Goal: Task Accomplishment & Management: Manage account settings

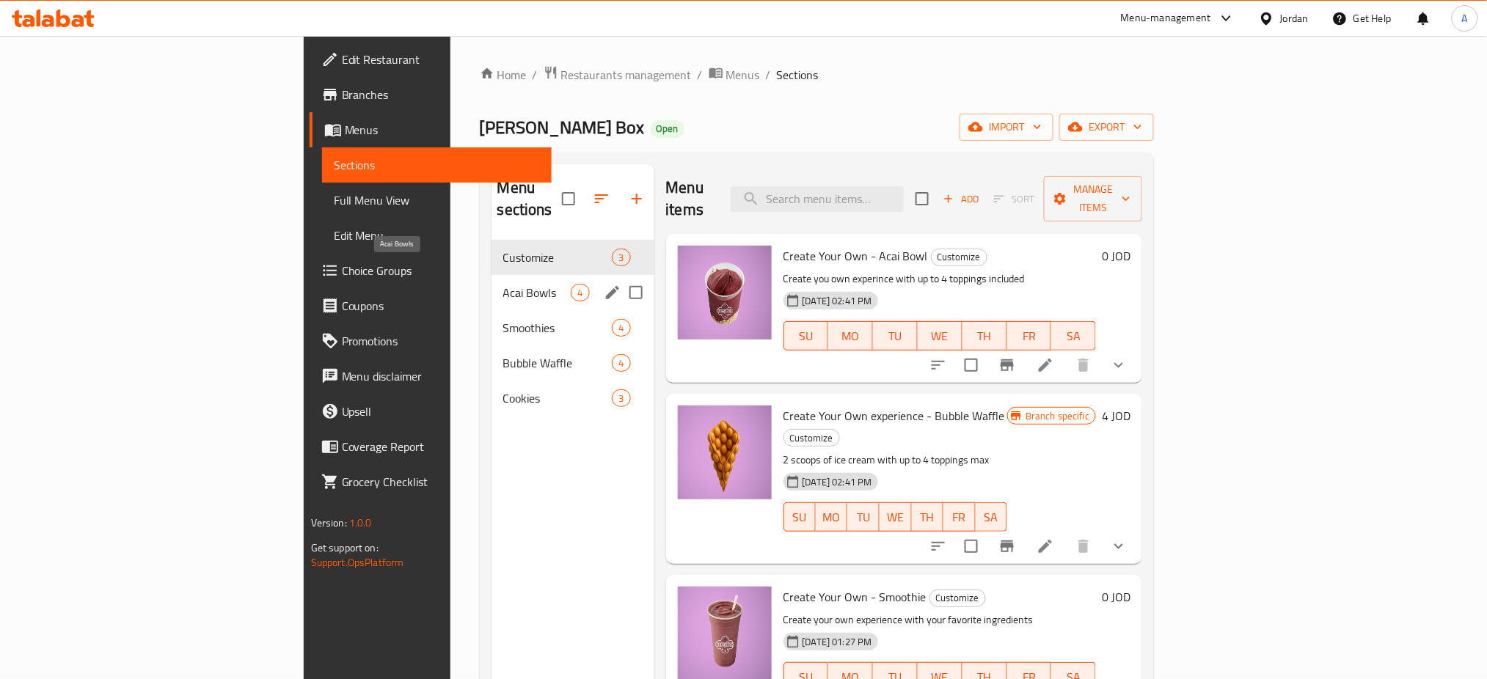
click at [503, 284] on span "Acai Bowls" at bounding box center [537, 293] width 68 height 18
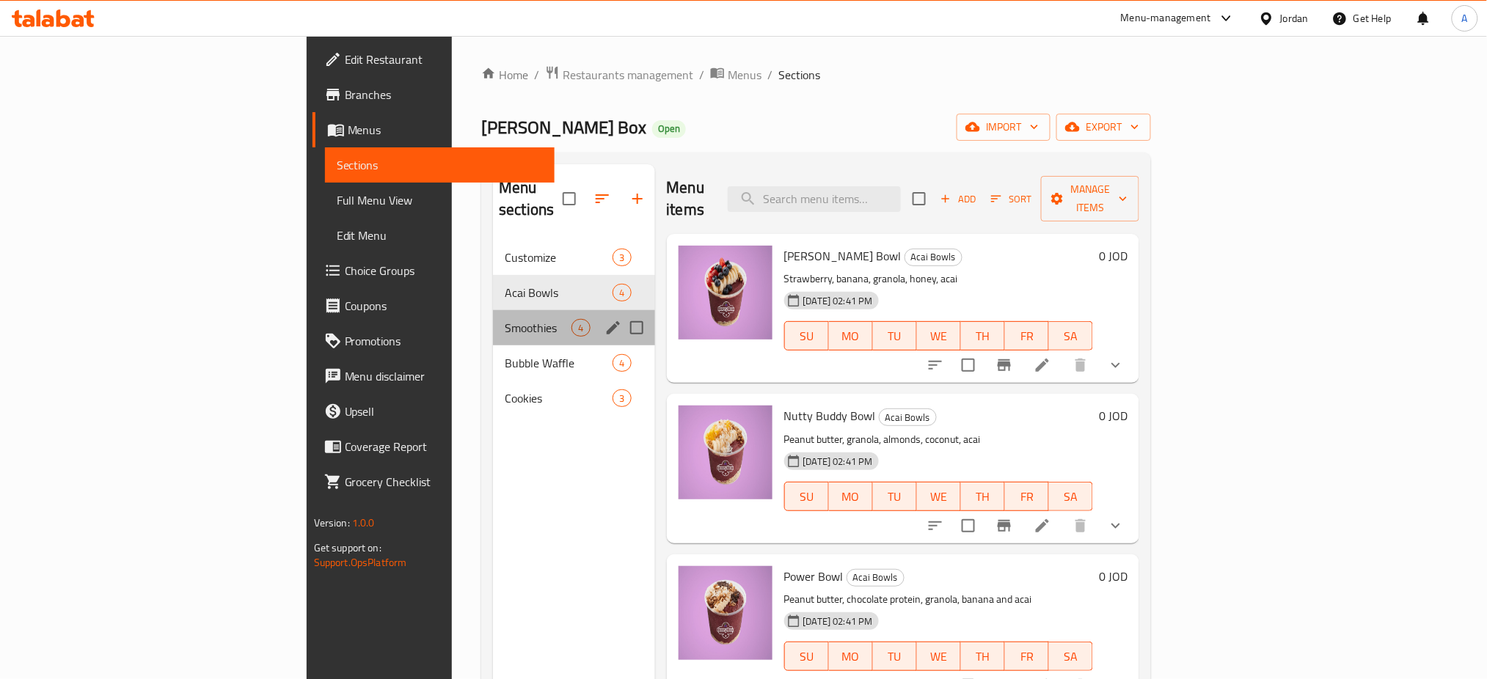
click at [493, 310] on div "Smoothies 4" at bounding box center [573, 327] width 161 height 35
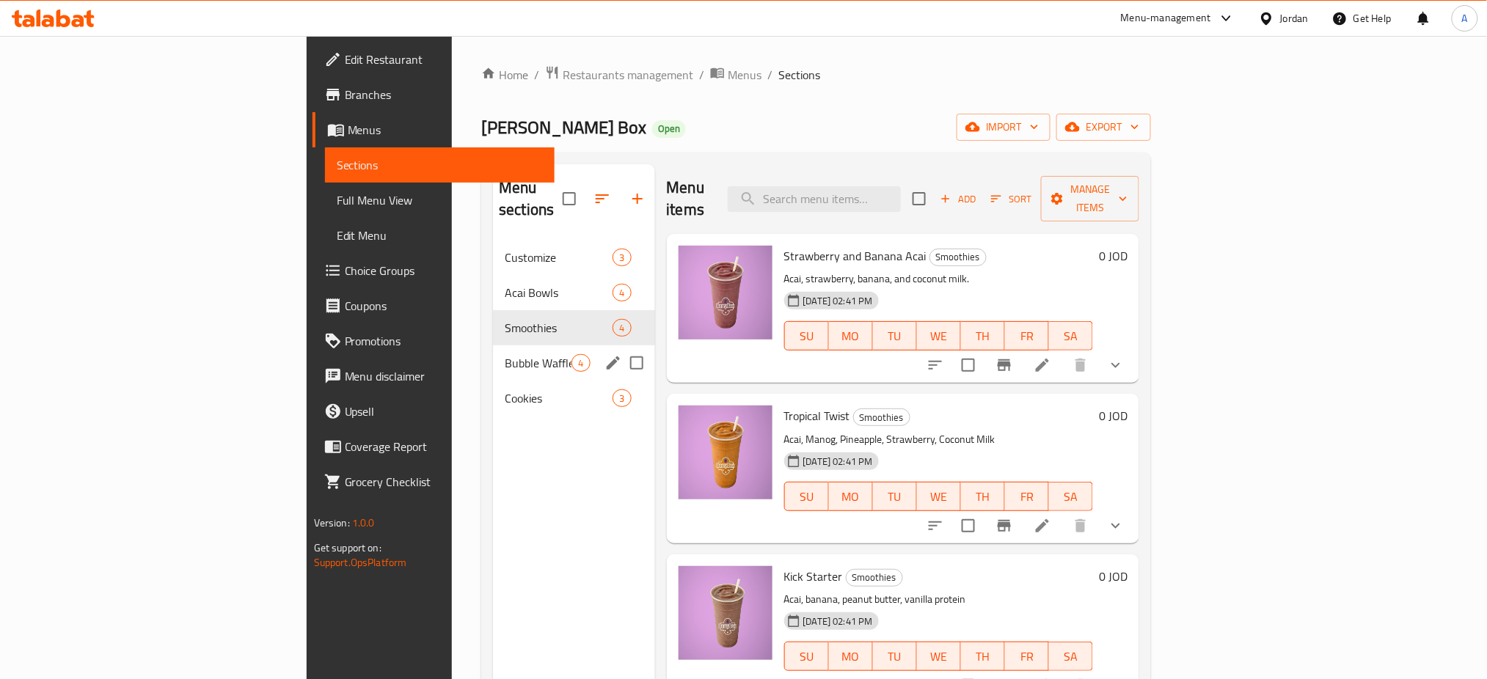
click at [493, 345] on div "Bubble Waffle 4" at bounding box center [573, 362] width 161 height 35
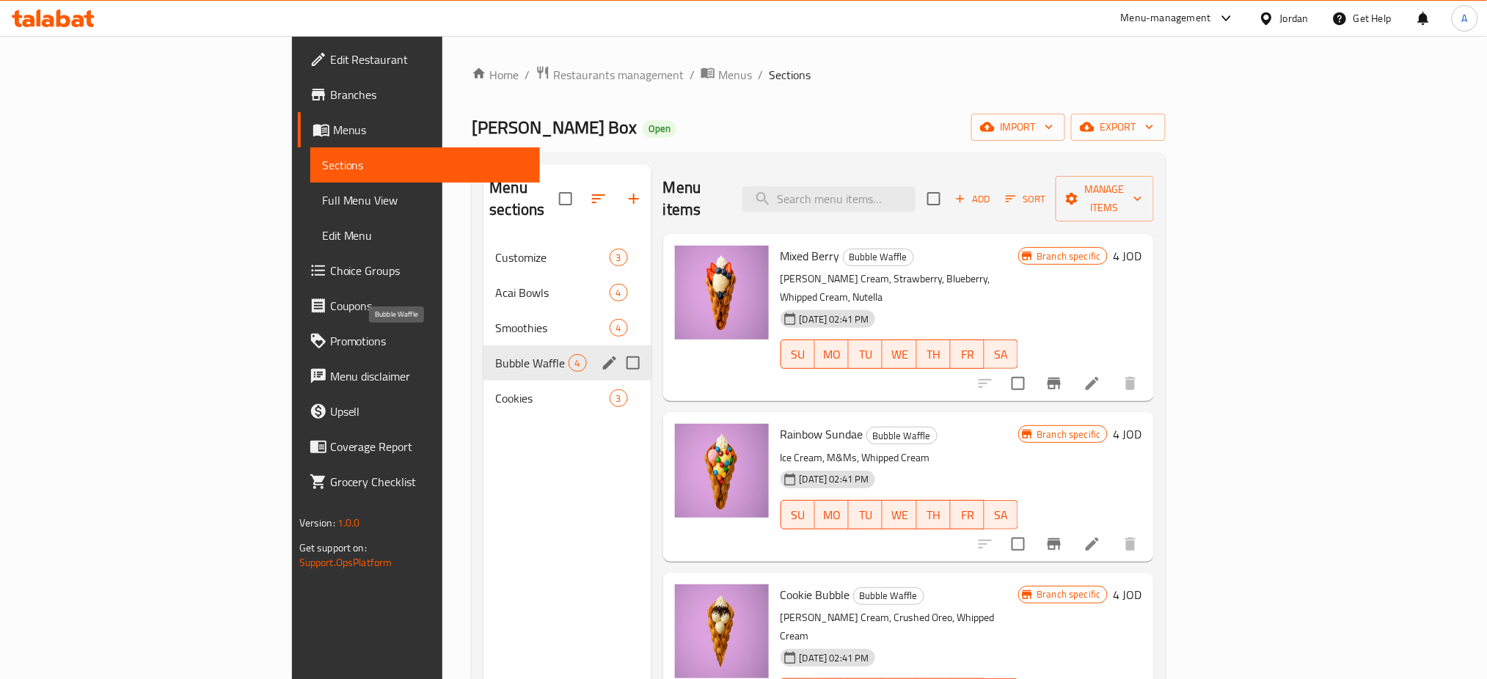
click at [495, 354] on span "Bubble Waffle" at bounding box center [531, 363] width 73 height 18
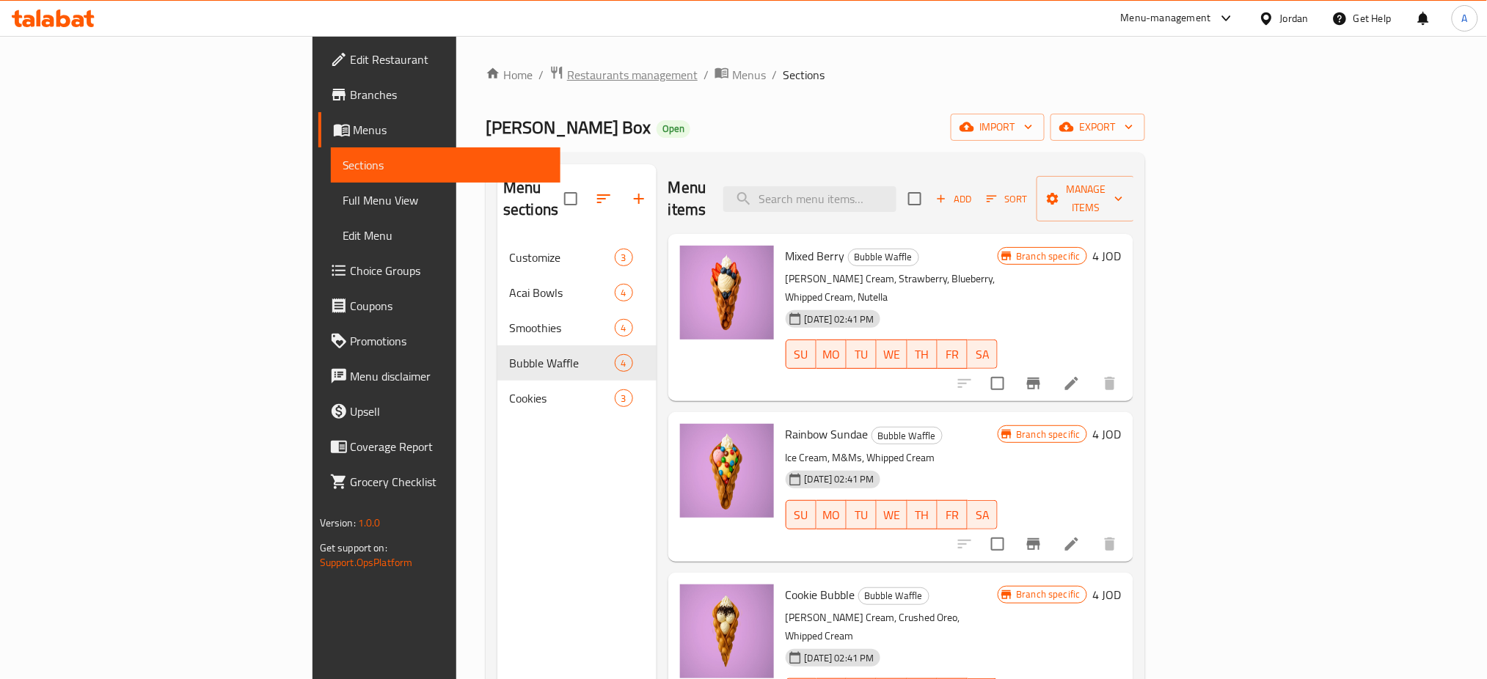
click at [567, 69] on span "Restaurants management" at bounding box center [632, 75] width 131 height 18
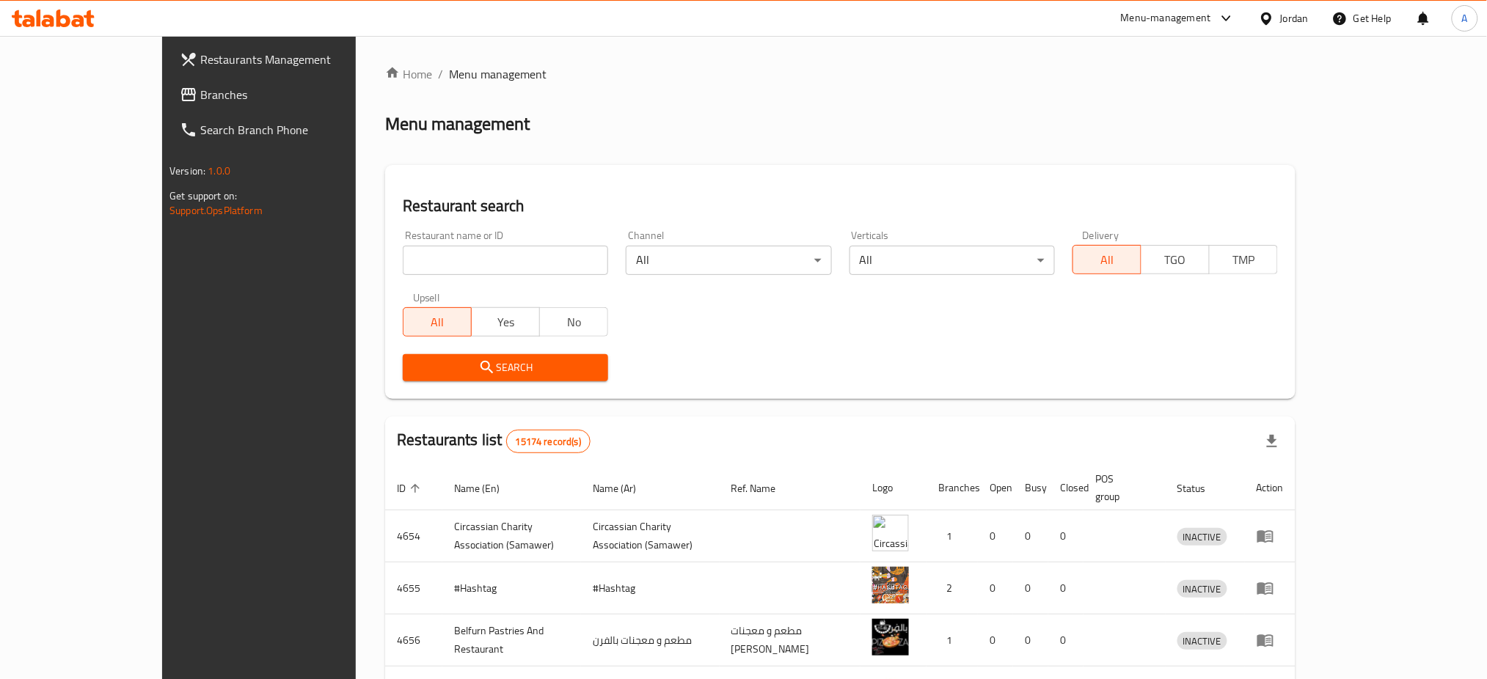
click at [497, 260] on input "search" at bounding box center [505, 260] width 205 height 29
type input "nua"
click button "Search" at bounding box center [505, 367] width 205 height 27
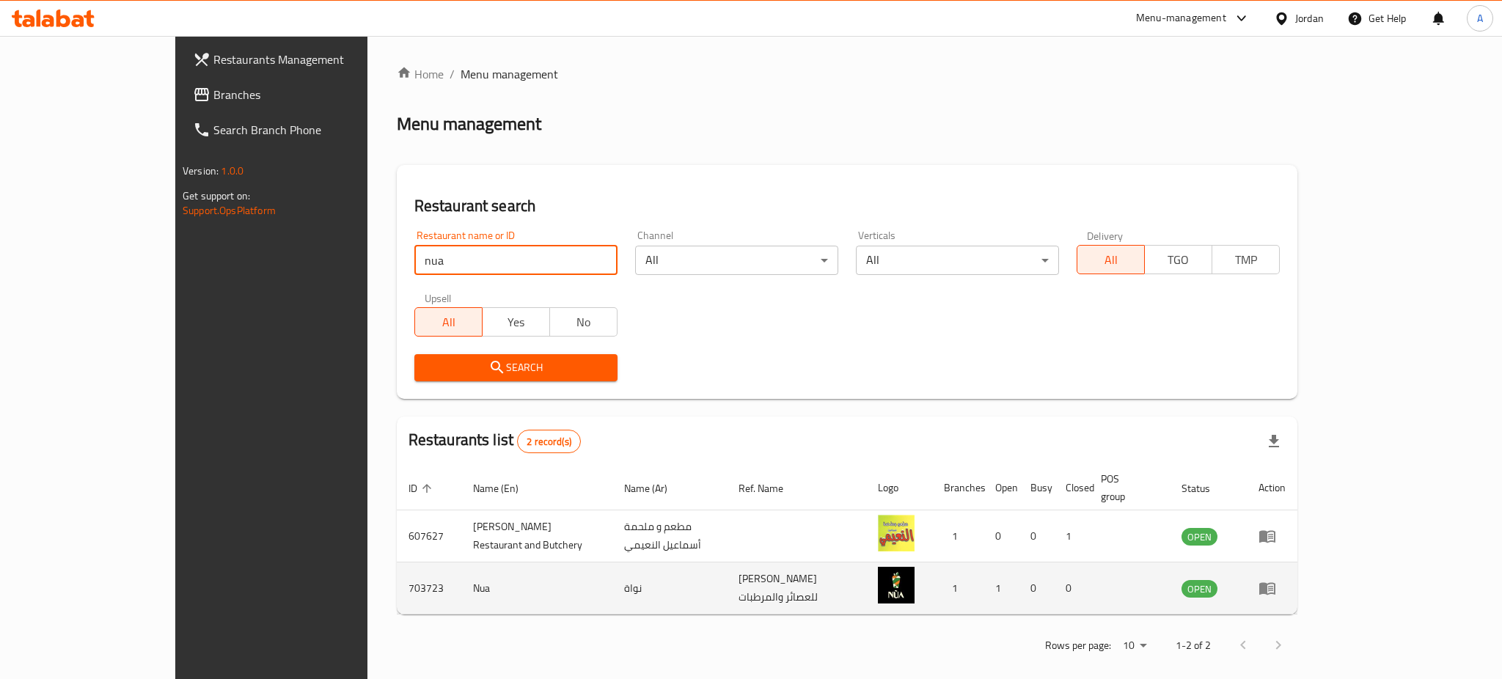
click at [1273, 586] on icon "enhanced table" at bounding box center [1270, 589] width 5 height 6
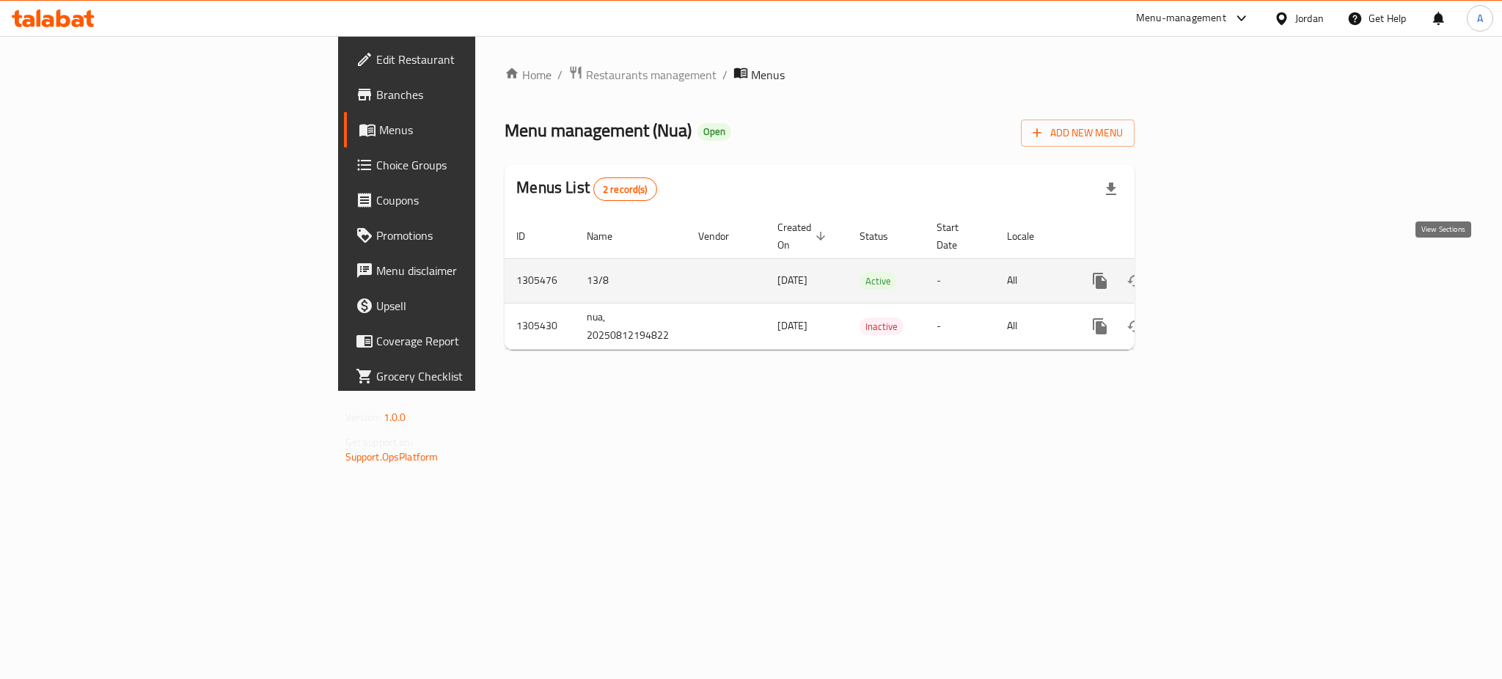
click at [1215, 272] on icon "enhanced table" at bounding box center [1206, 281] width 18 height 18
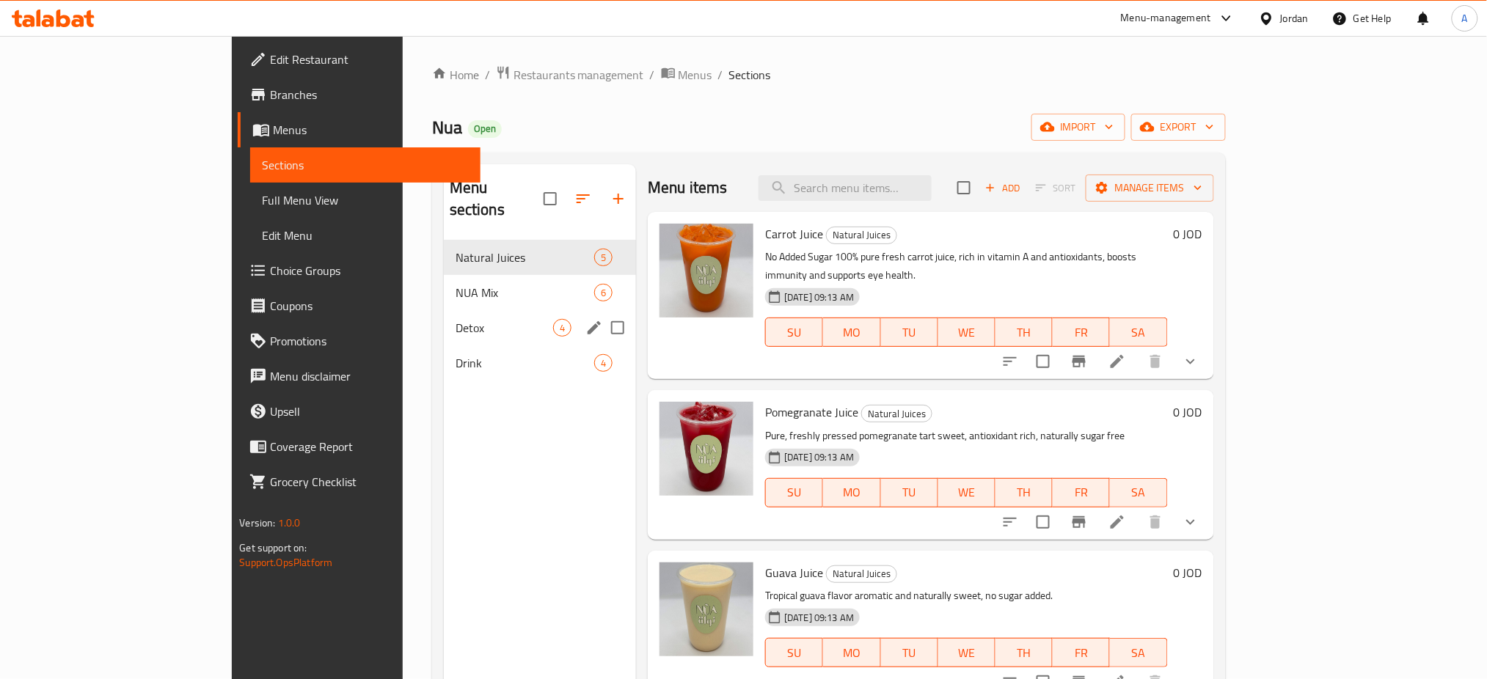
click at [456, 284] on span "NUA Mix" at bounding box center [525, 293] width 139 height 18
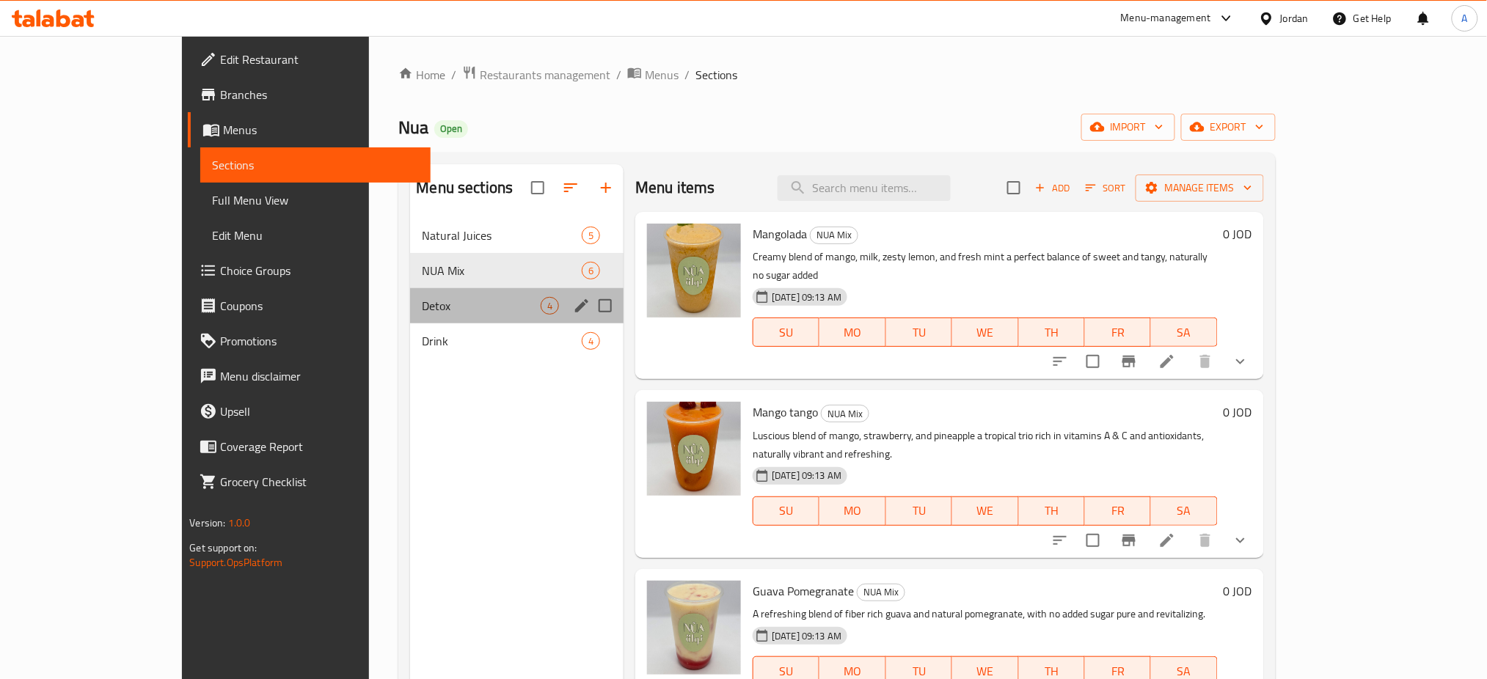
click at [410, 296] on div "Detox 4" at bounding box center [516, 305] width 213 height 35
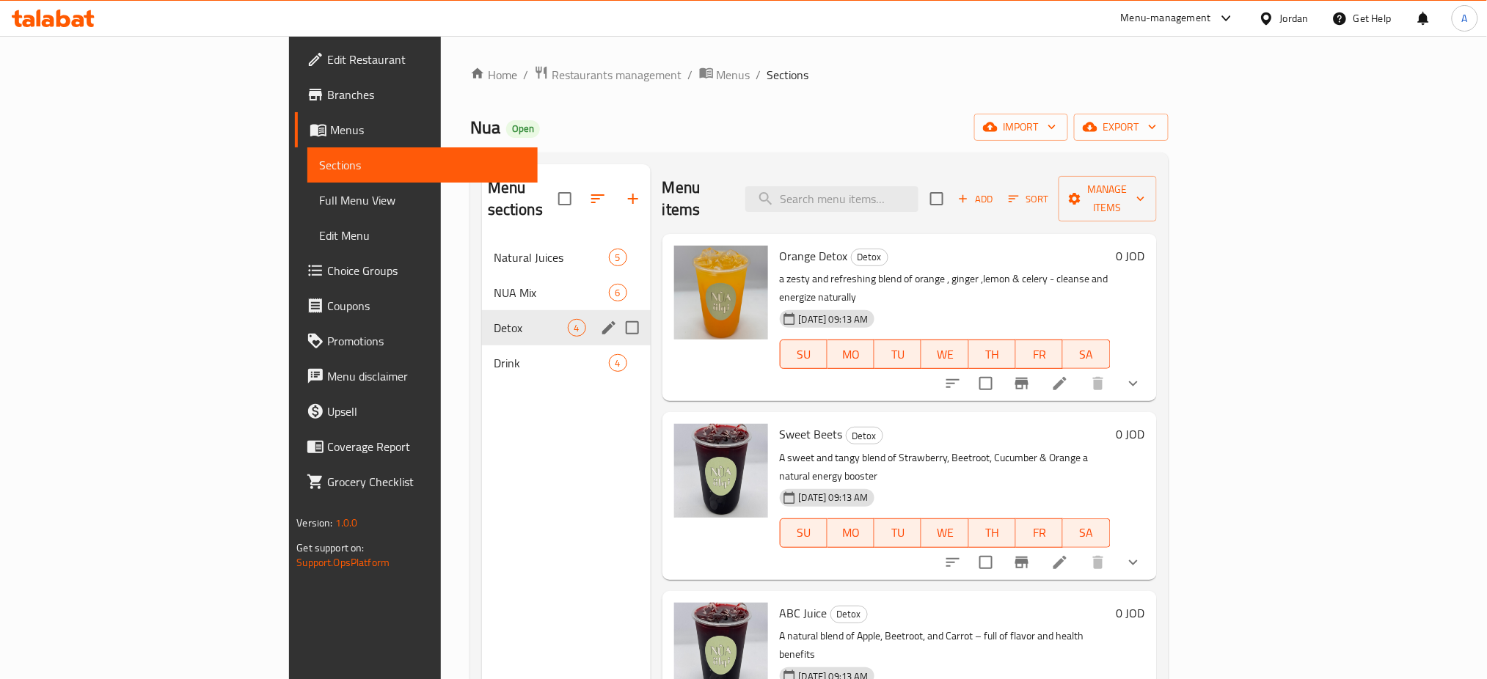
click at [482, 320] on div "Detox 4" at bounding box center [566, 327] width 169 height 35
click at [494, 249] on span "Natural Juices" at bounding box center [551, 258] width 115 height 18
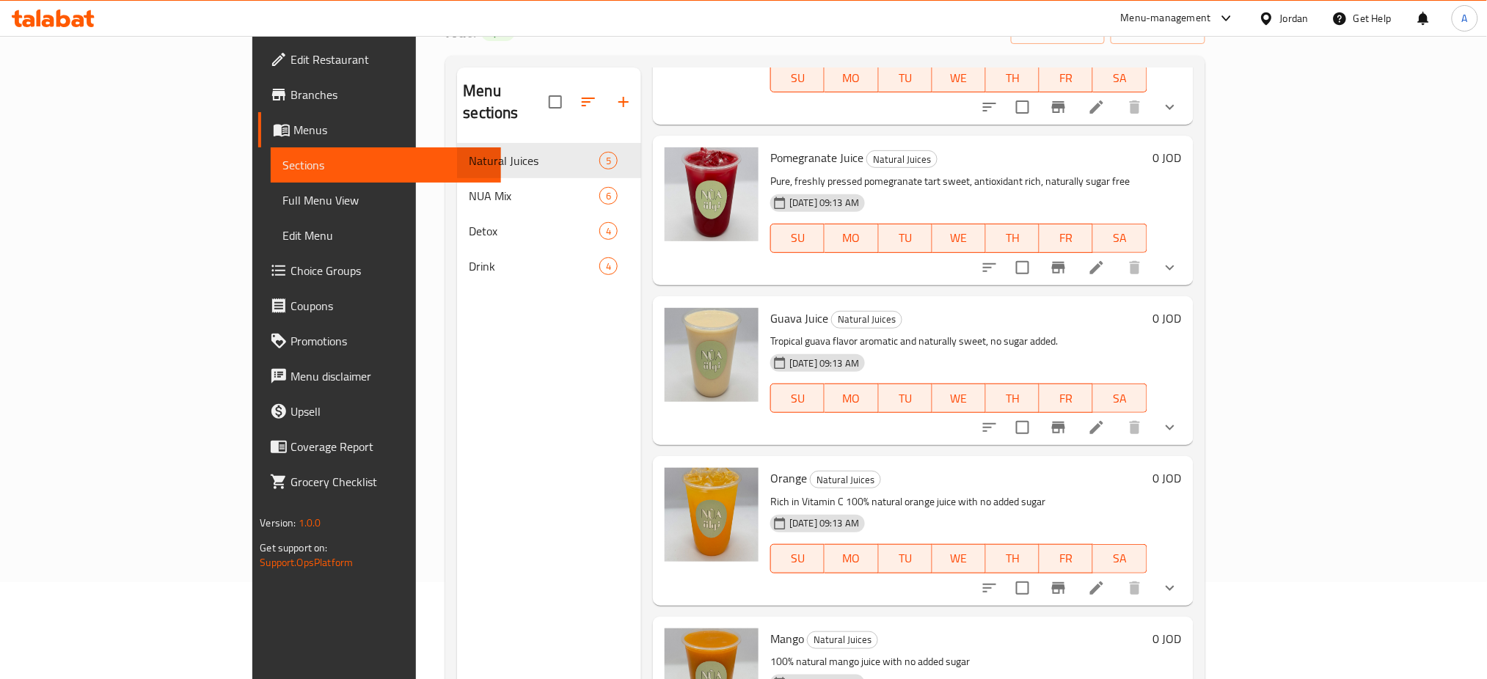
scroll to position [98, 0]
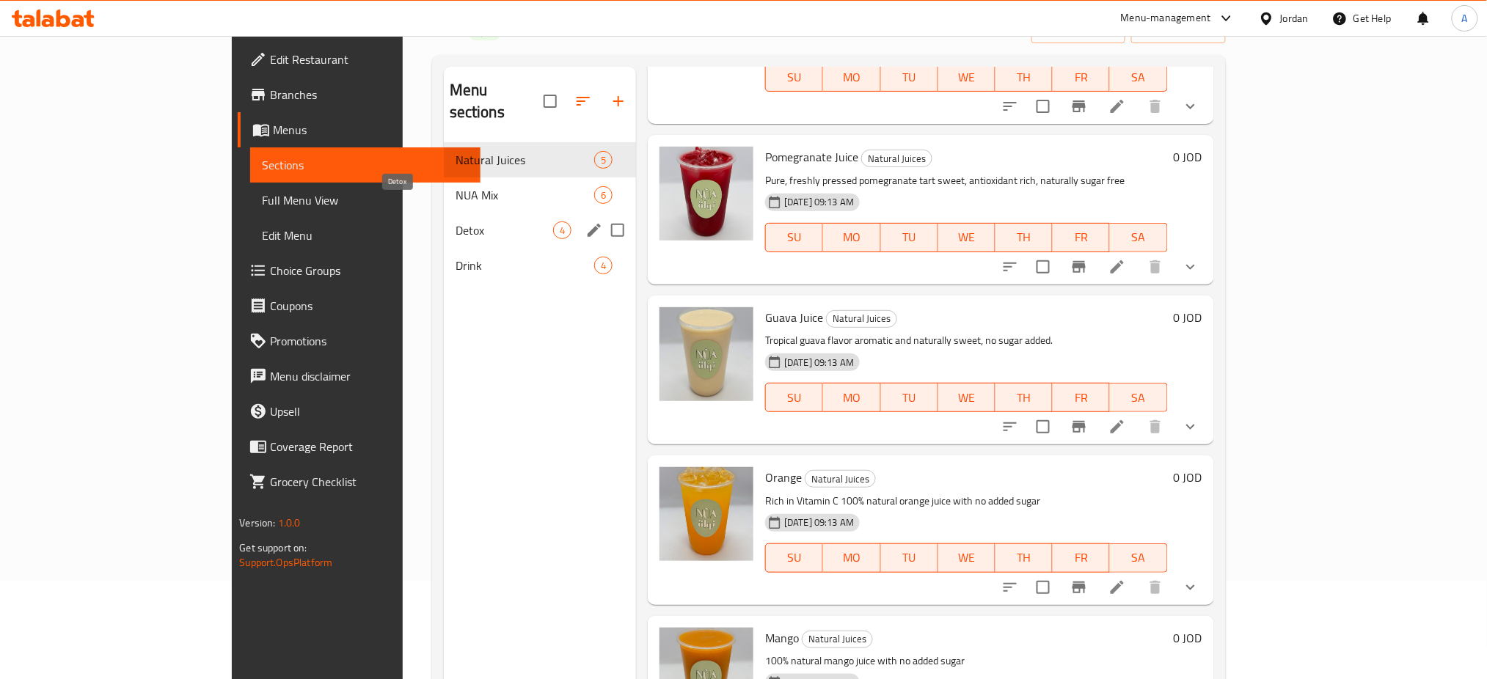
click at [456, 186] on span "NUA Mix" at bounding box center [525, 195] width 139 height 18
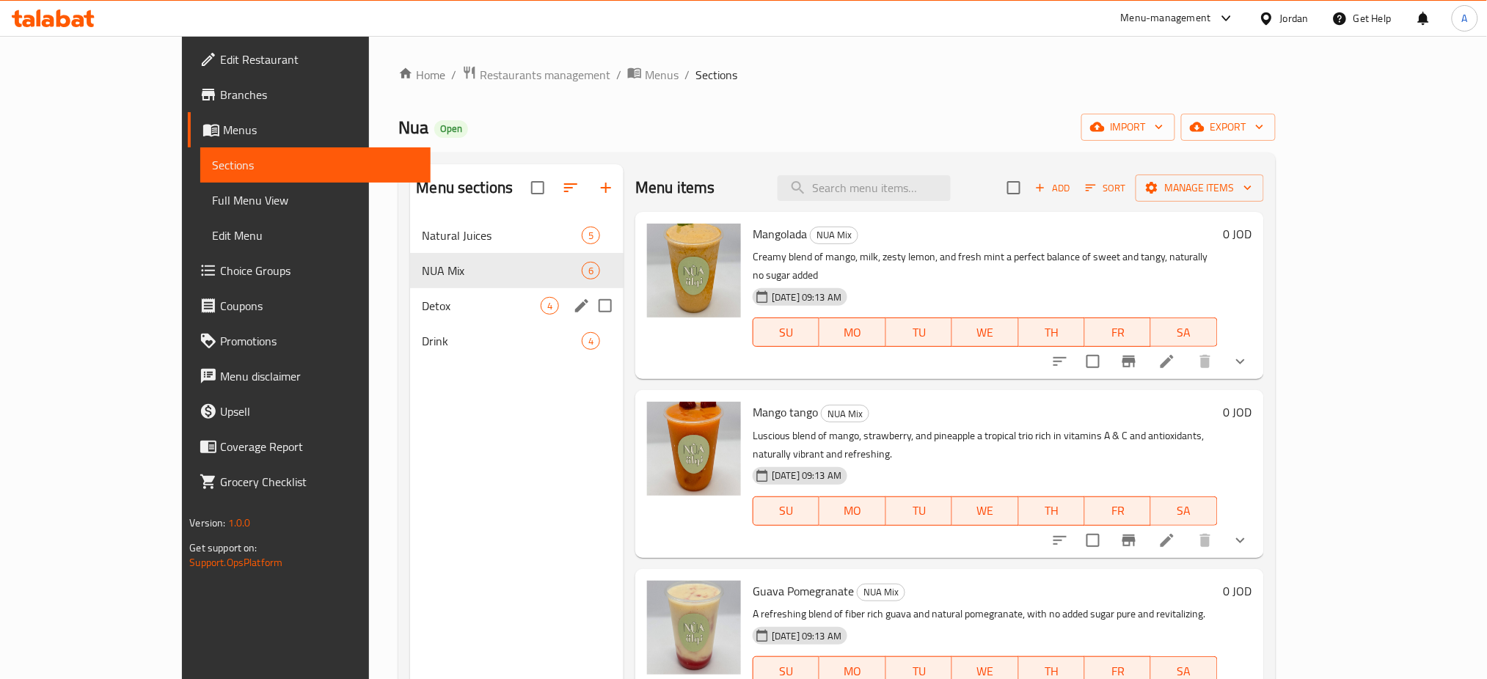
click at [431, 318] on div "Detox 4" at bounding box center [516, 305] width 213 height 35
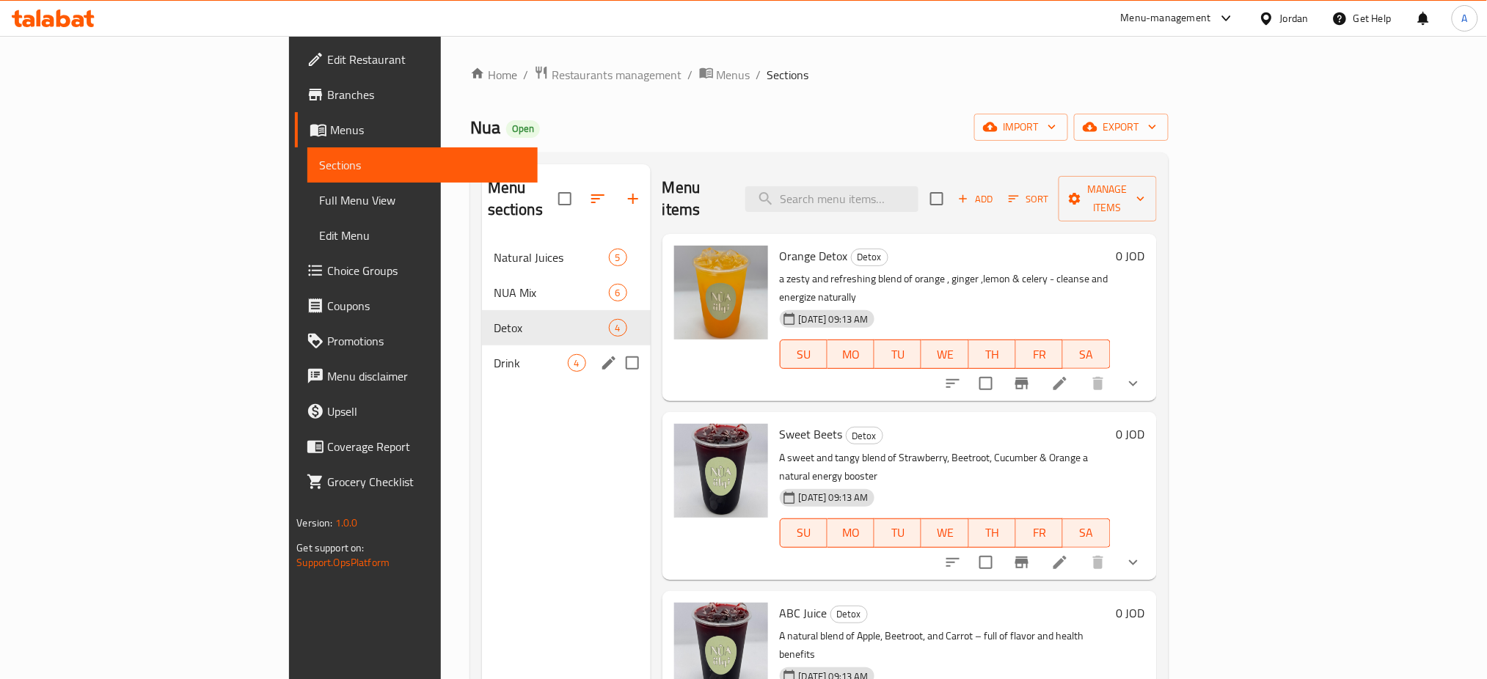
click at [494, 354] on span "Drink" at bounding box center [531, 363] width 74 height 18
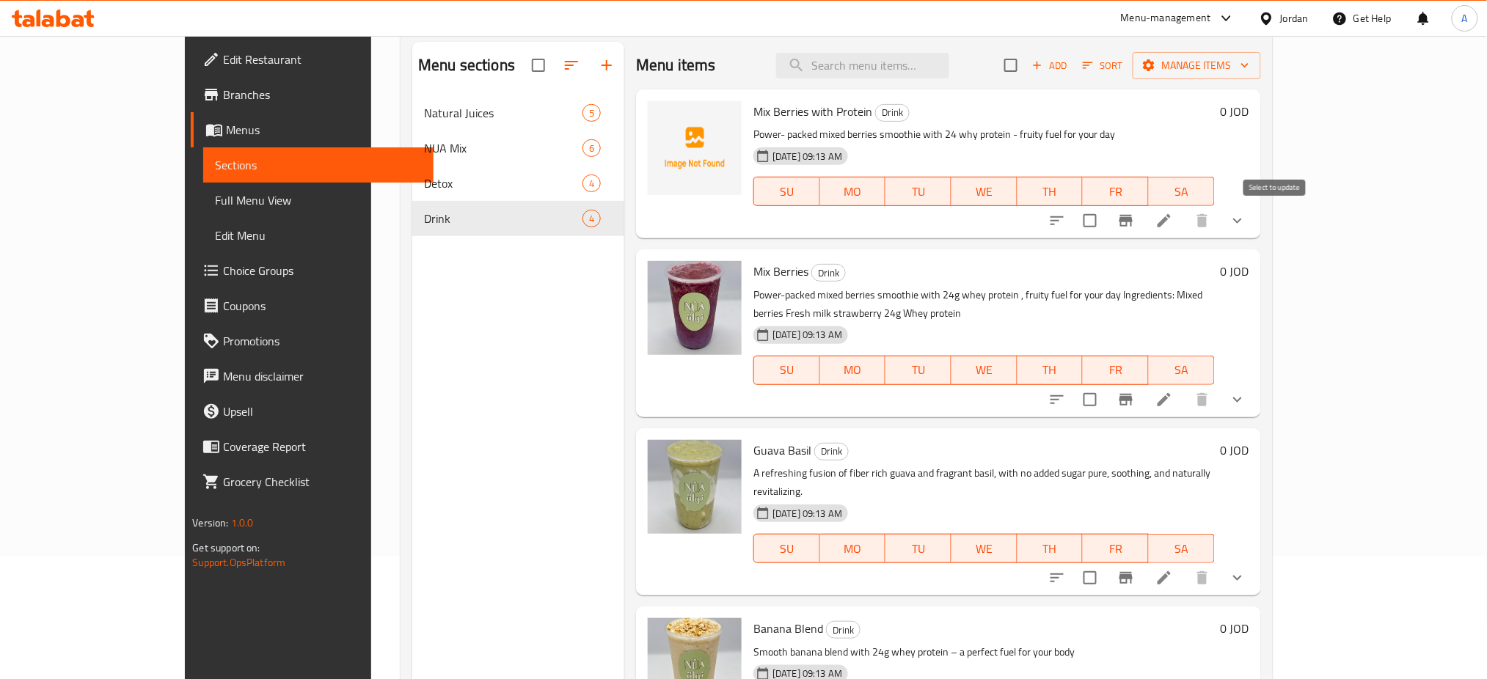
scroll to position [10, 0]
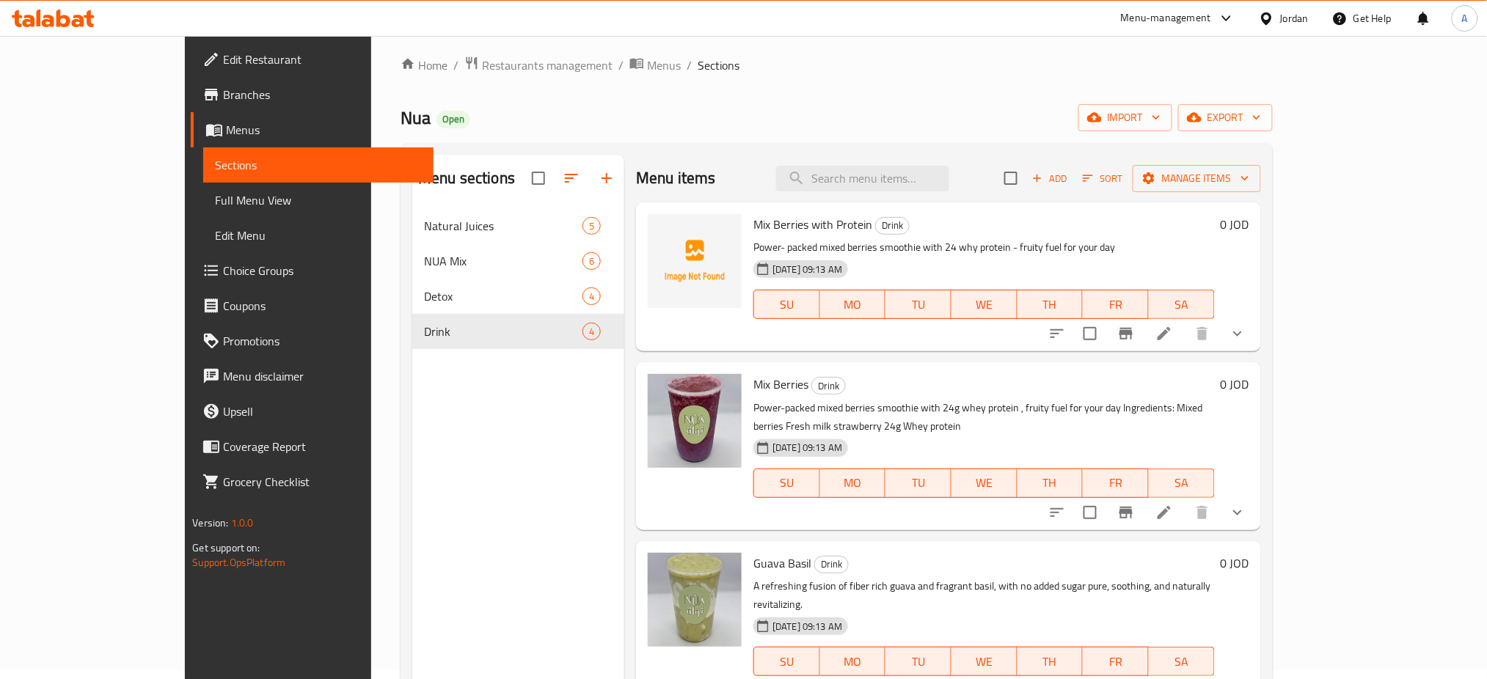
click at [1173, 336] on icon at bounding box center [1164, 334] width 18 height 18
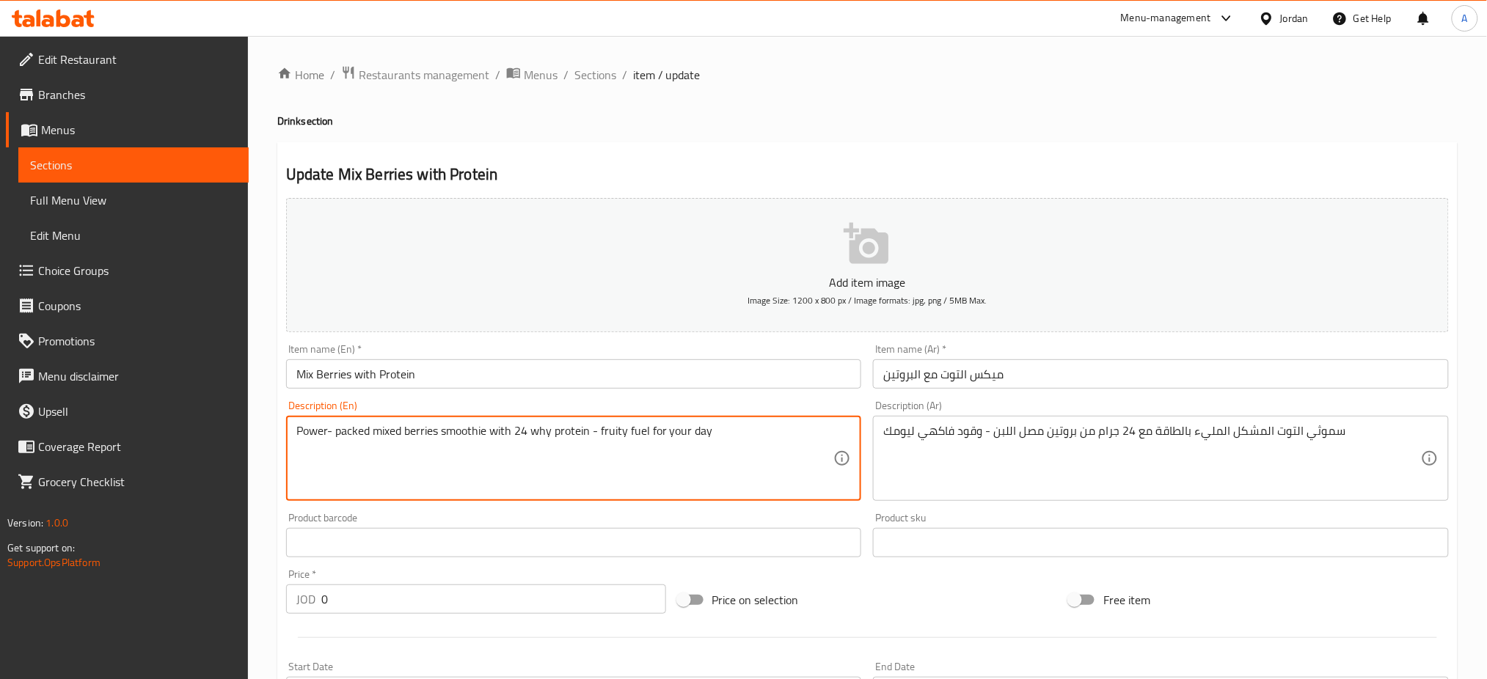
click at [305, 447] on textarea "Power- packed mixed berries smoothie with 24 why protein - fruity fuel for your…" at bounding box center [565, 459] width 538 height 70
type textarea "Power- packed mixed berries smoothie with 24 why protein - fruity fuel for your…"
click at [1338, 422] on div "سموثي التوت المشكل المليء بالطاقة مع 24 جرام من بروتين مصل اللبن - وقود فاكهي ل…" at bounding box center [1161, 458] width 576 height 85
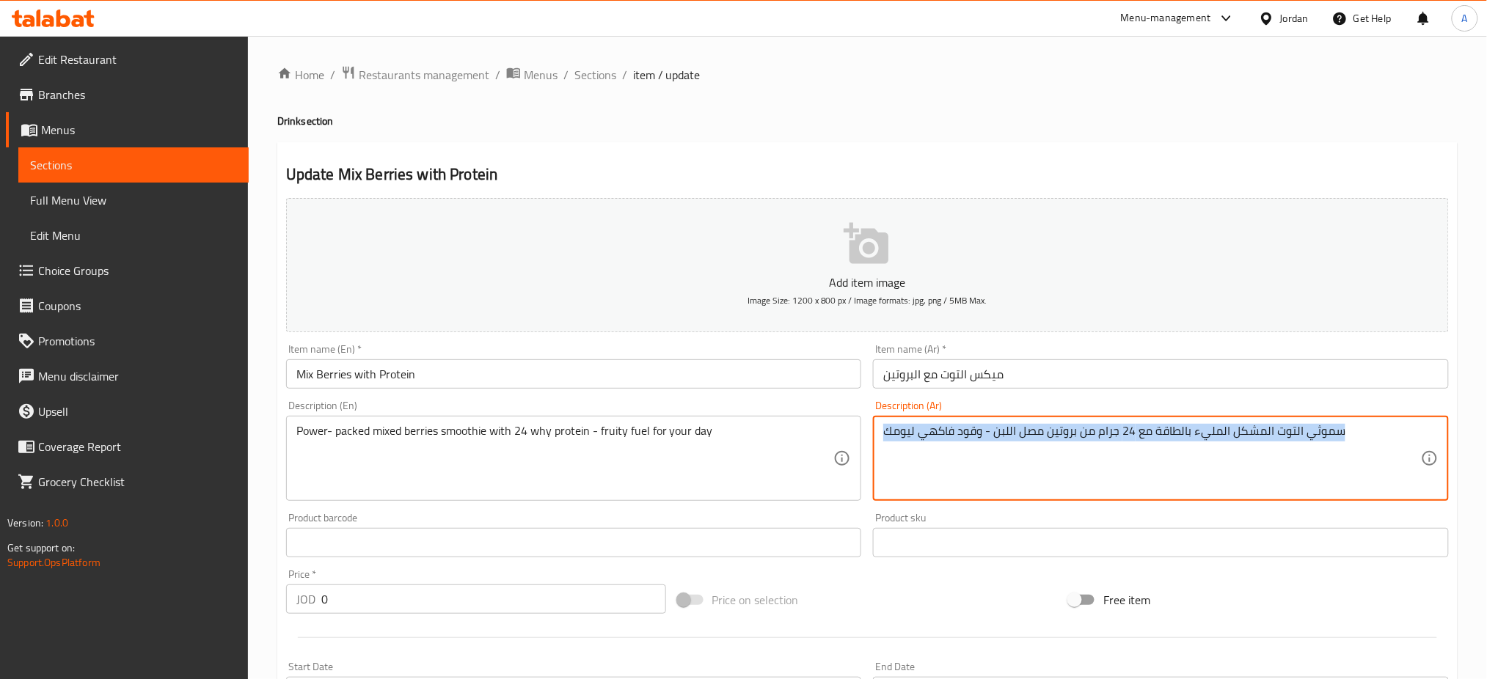
click at [1338, 422] on div "سموثي التوت المشكل المليء بالطاقة مع 24 جرام من بروتين مصل اللبن - وقود فاكهي ل…" at bounding box center [1161, 458] width 576 height 85
click at [1308, 422] on div "سموثي التوت المشكل المليء بالطاقة مع 24 جرام من بروتين مصل اللبن - وقود فاكهي ل…" at bounding box center [1161, 458] width 576 height 85
type textarea "سموثي التوت المشكل المليء بالطاقة مع 24 جرام من بروتين مصل اللبن - وقود فاكهي ل…"
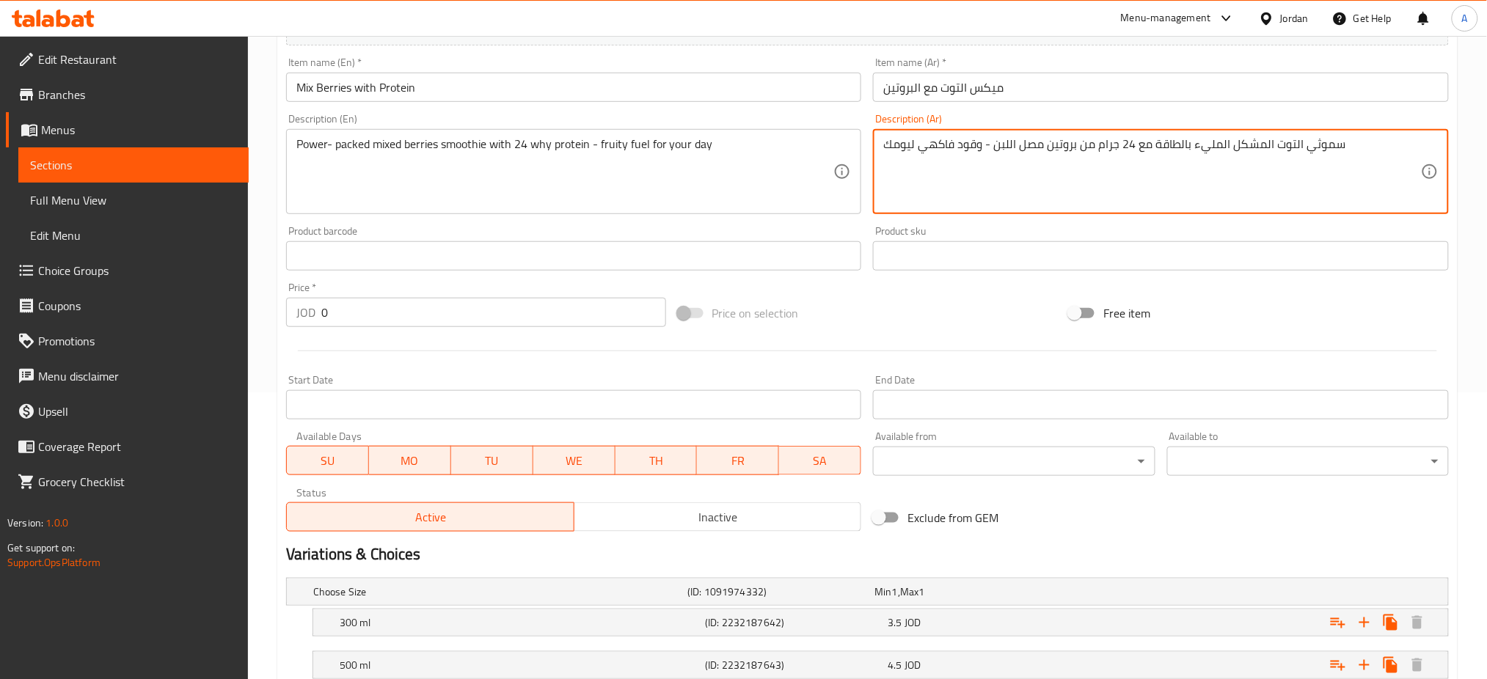
scroll to position [389, 0]
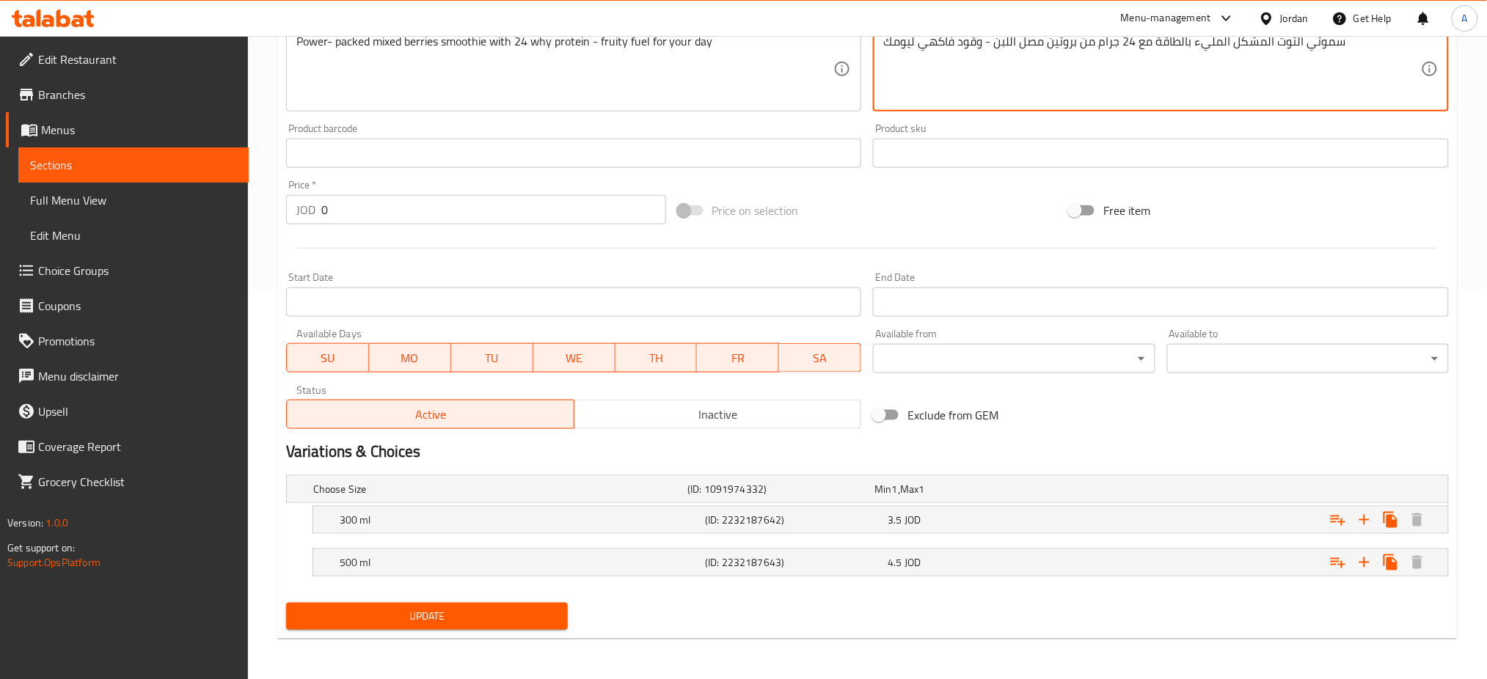
click at [434, 623] on span "Update" at bounding box center [427, 616] width 258 height 18
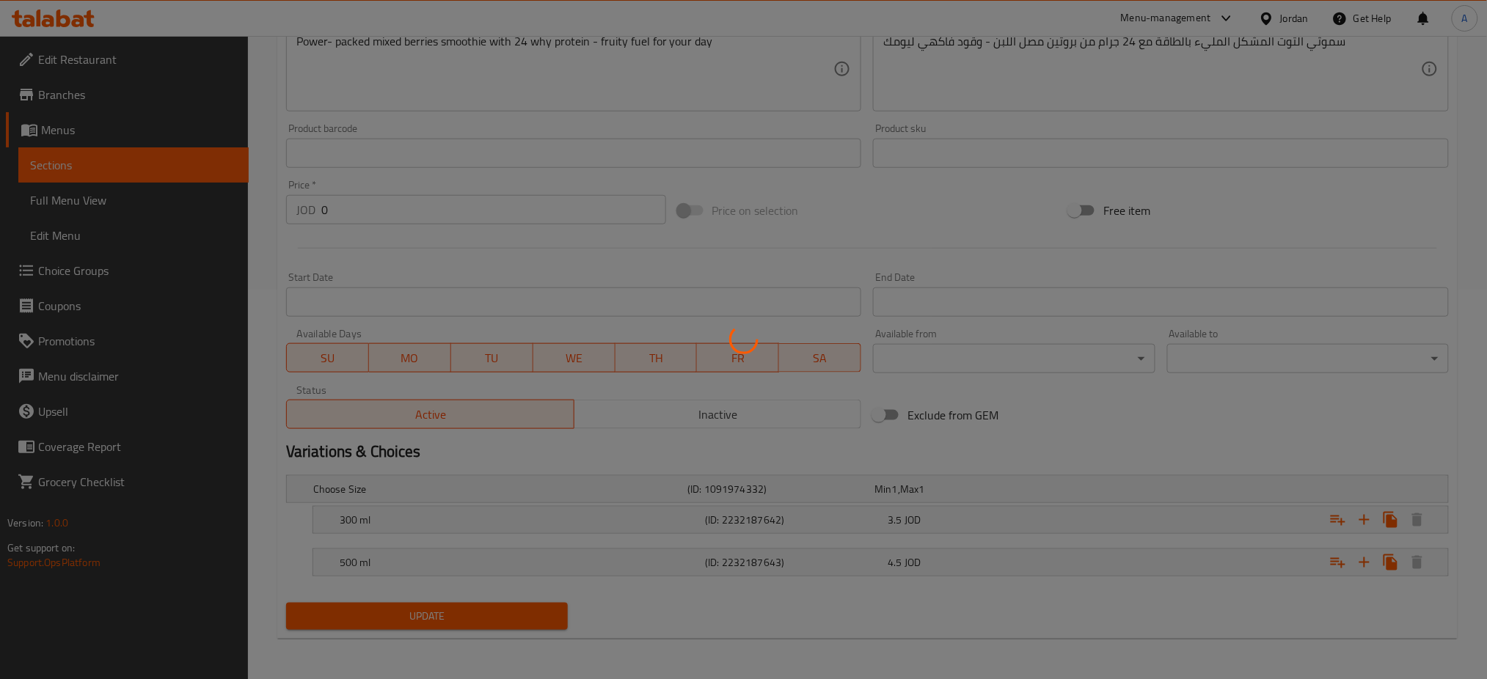
scroll to position [0, 0]
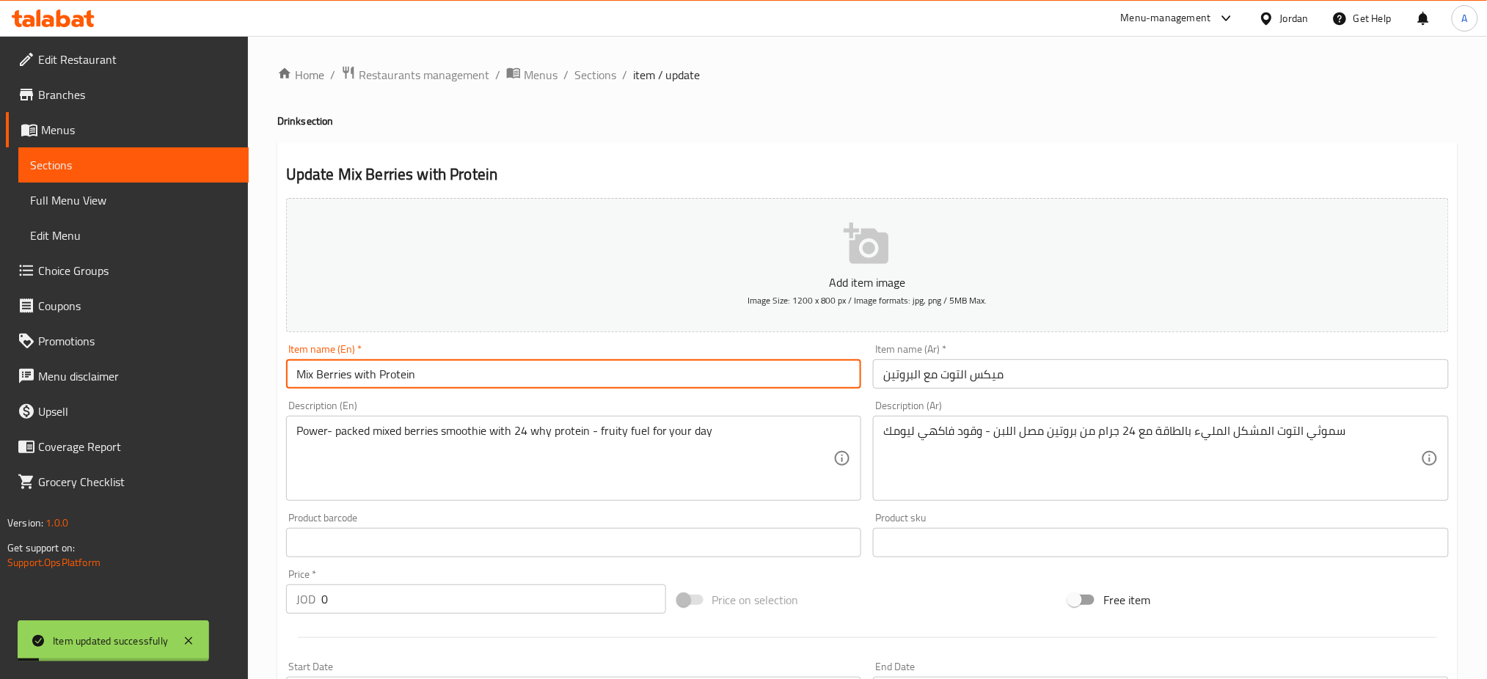
drag, startPoint x: 532, startPoint y: 364, endPoint x: 73, endPoint y: 355, distance: 459.3
click at [73, 373] on div "Edit Restaurant Branches Menus Sections Full Menu View Edit Menu Choice Groups …" at bounding box center [743, 553] width 1487 height 1034
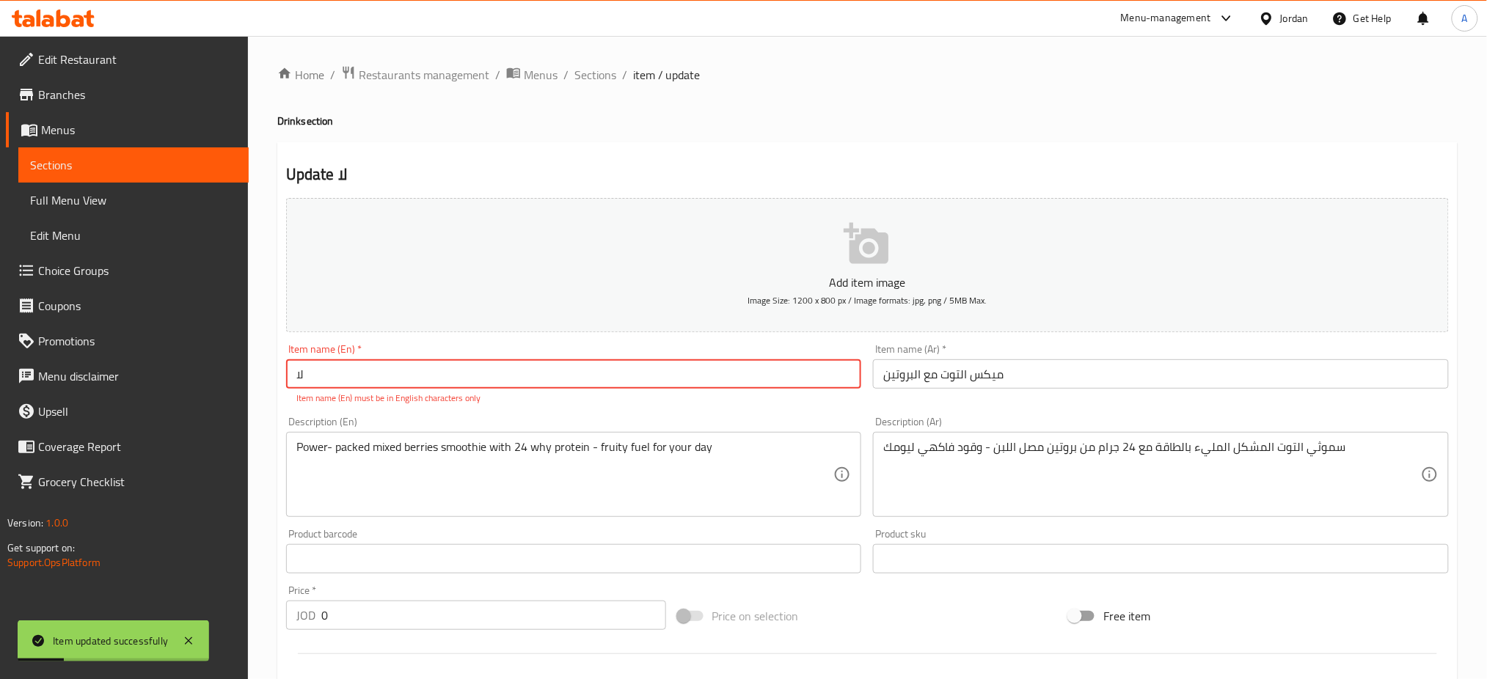
type input "ل"
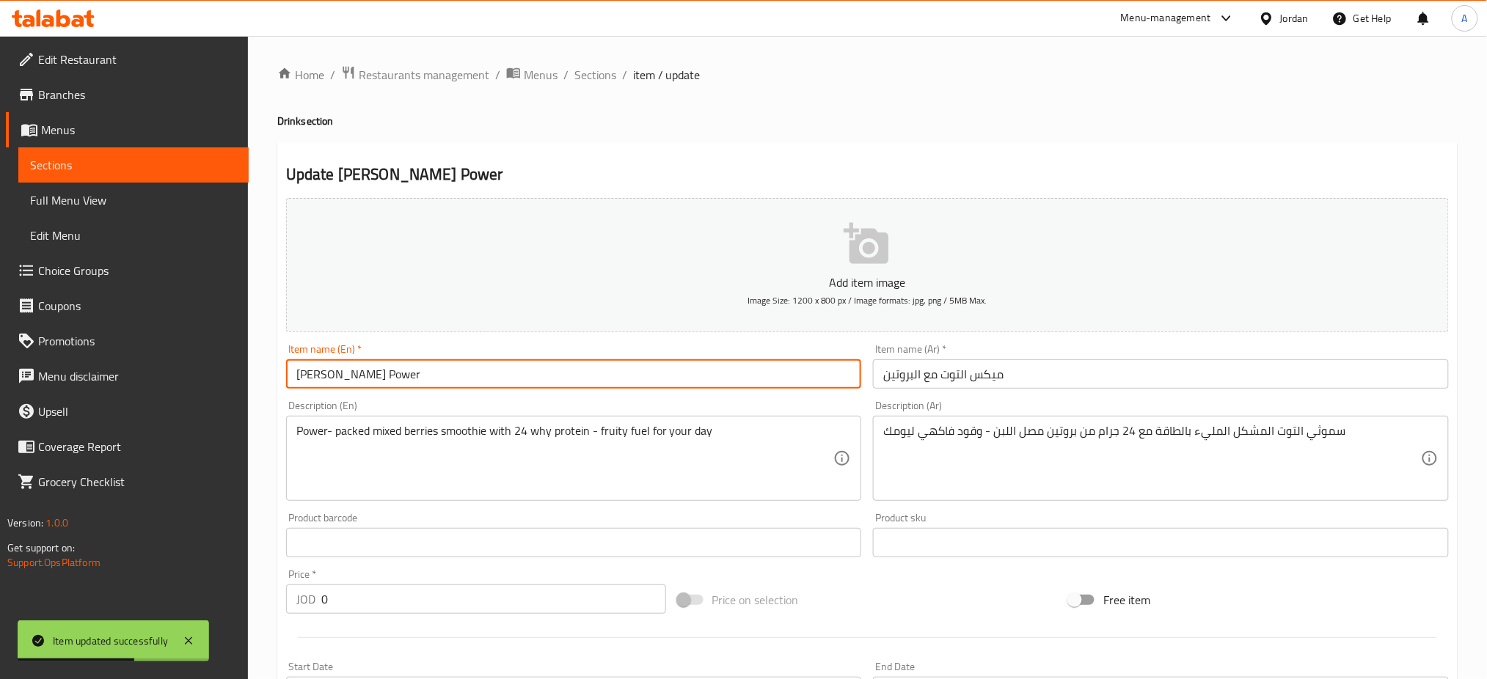
type input "[PERSON_NAME] Power"
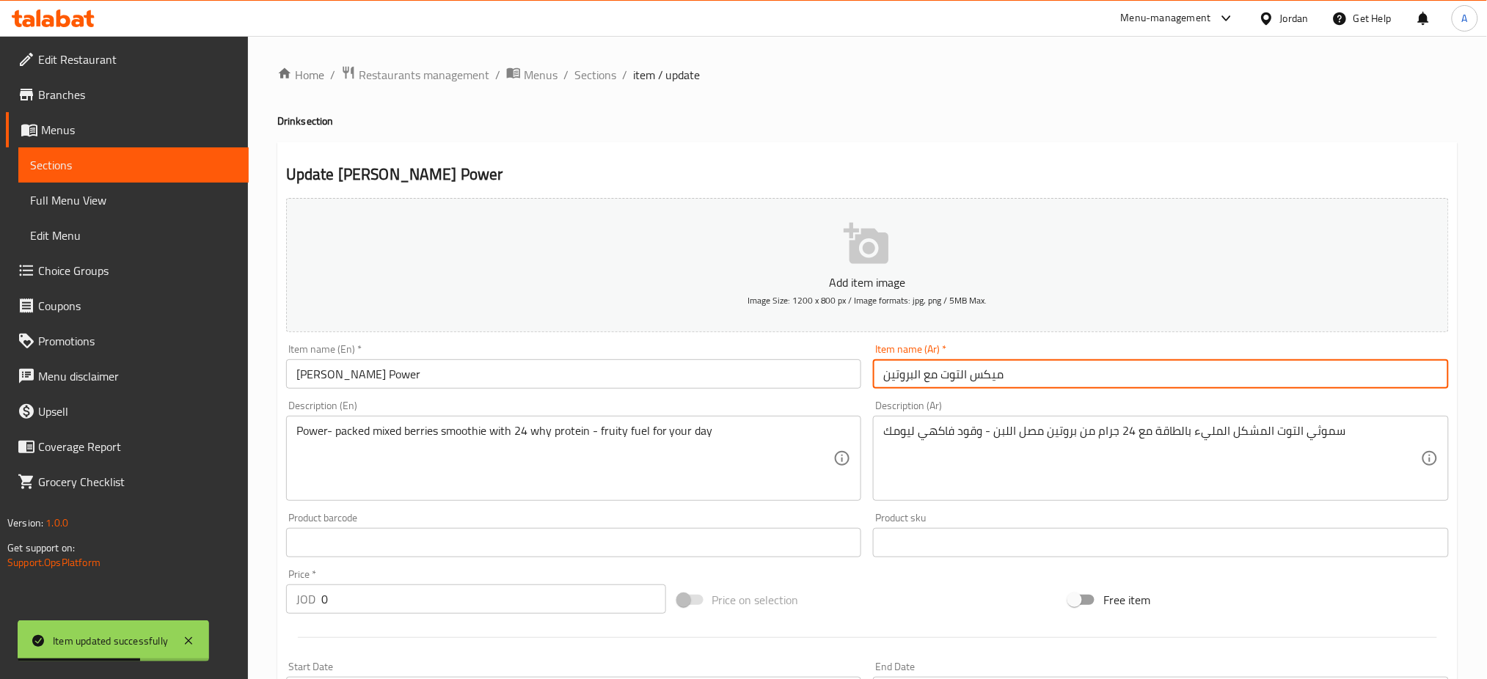
click at [921, 374] on input "ميكس التوت مع البروتين" at bounding box center [1161, 373] width 576 height 29
type input "م"
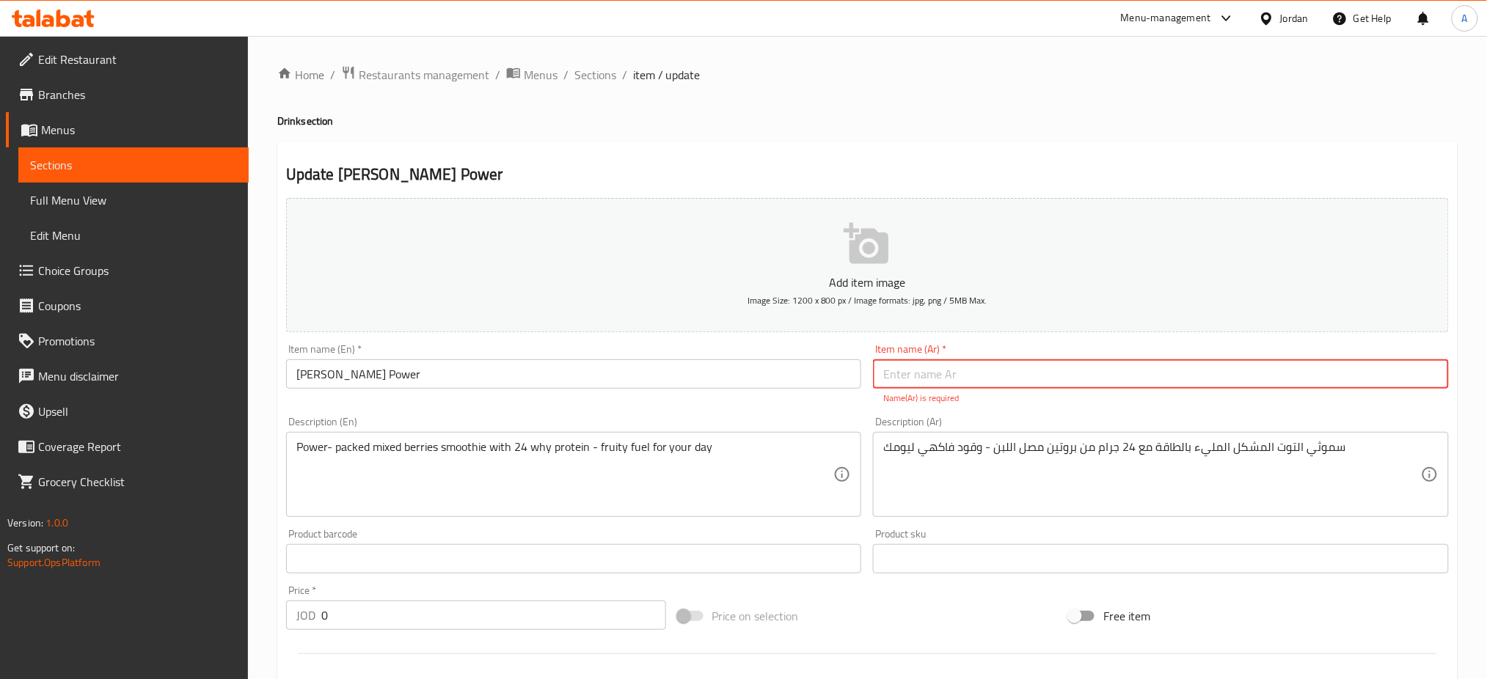
paste input "طاقة التوت"
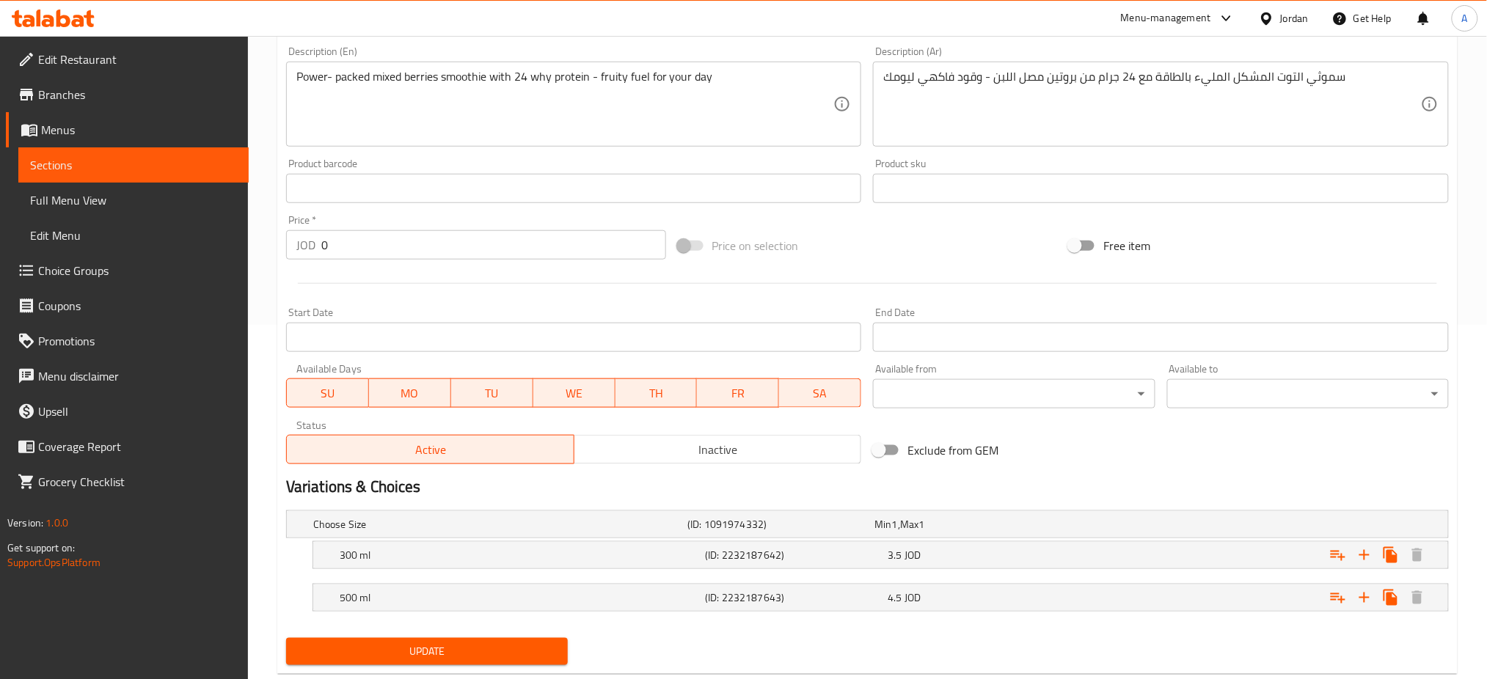
scroll to position [389, 0]
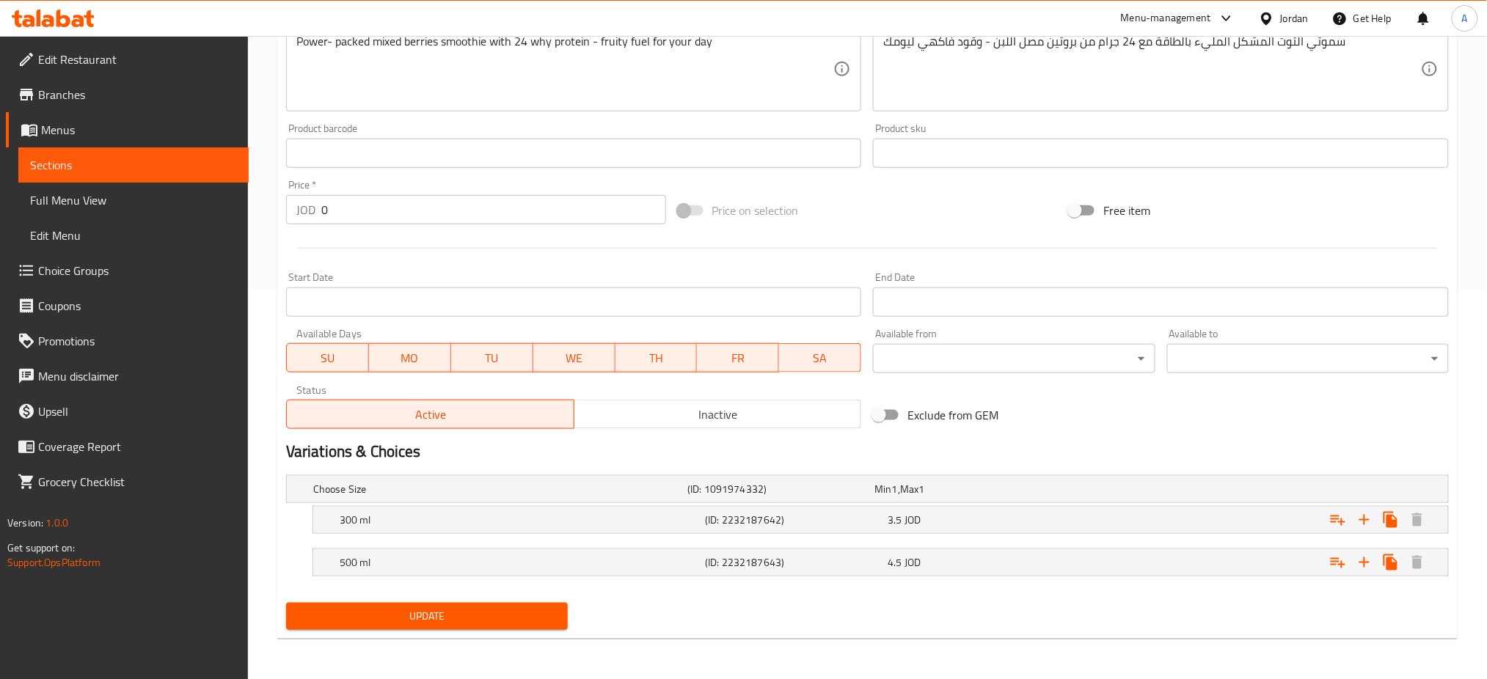
type input "طاقة التوت"
click at [435, 604] on button "Update" at bounding box center [427, 616] width 282 height 27
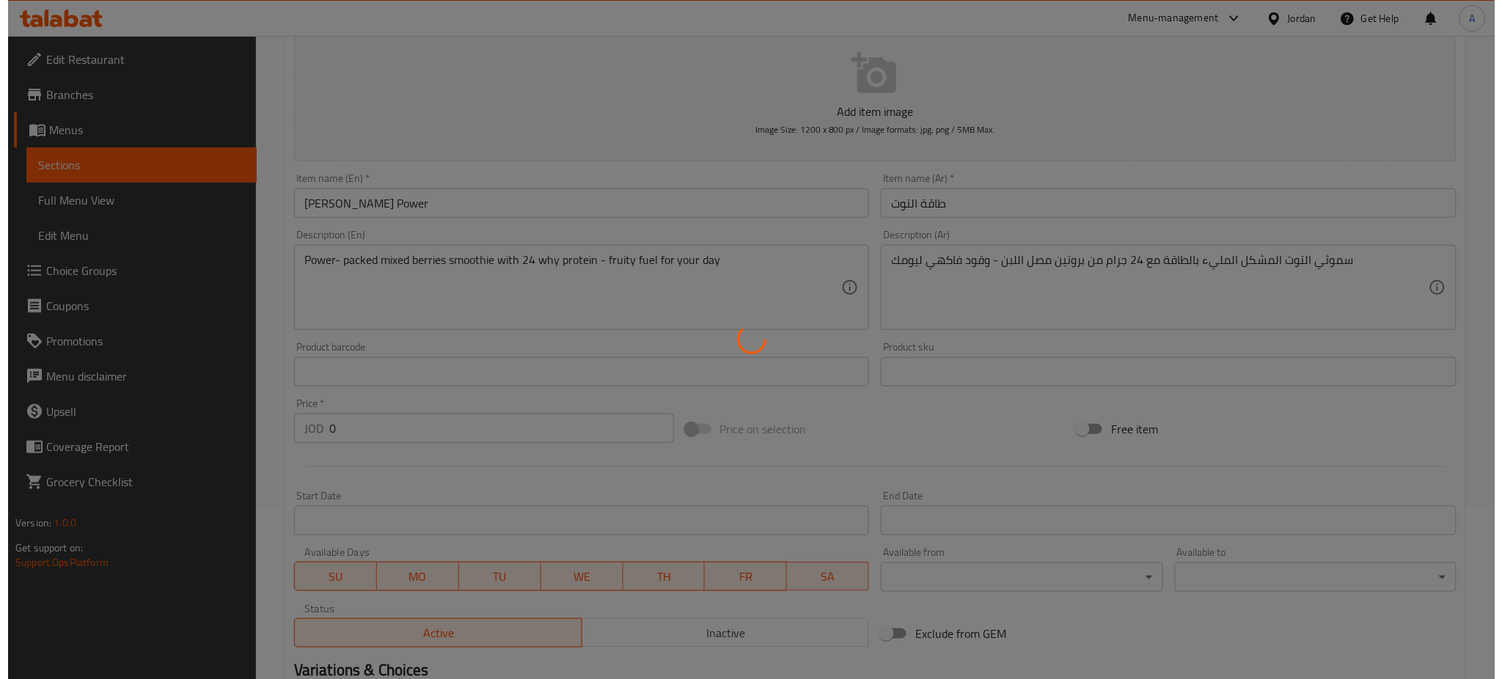
scroll to position [0, 0]
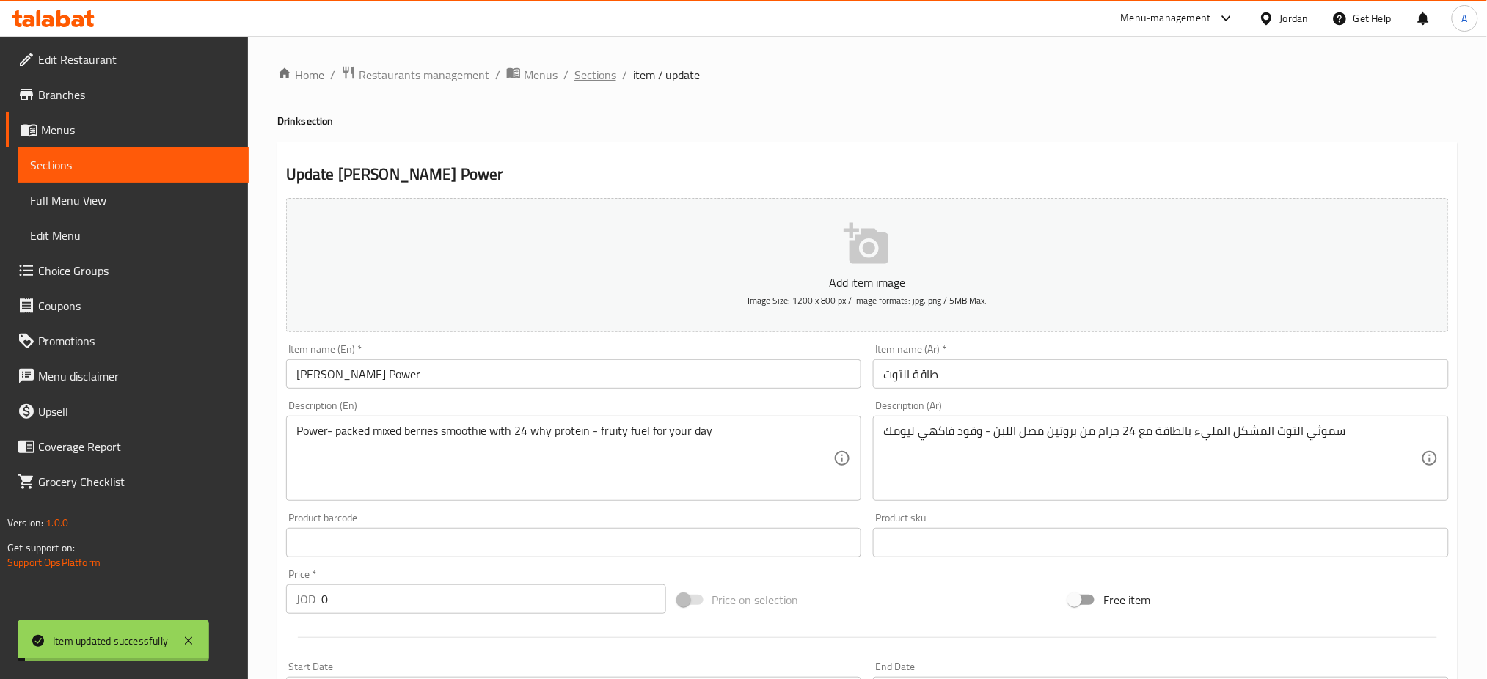
click at [582, 71] on span "Sections" at bounding box center [595, 75] width 42 height 18
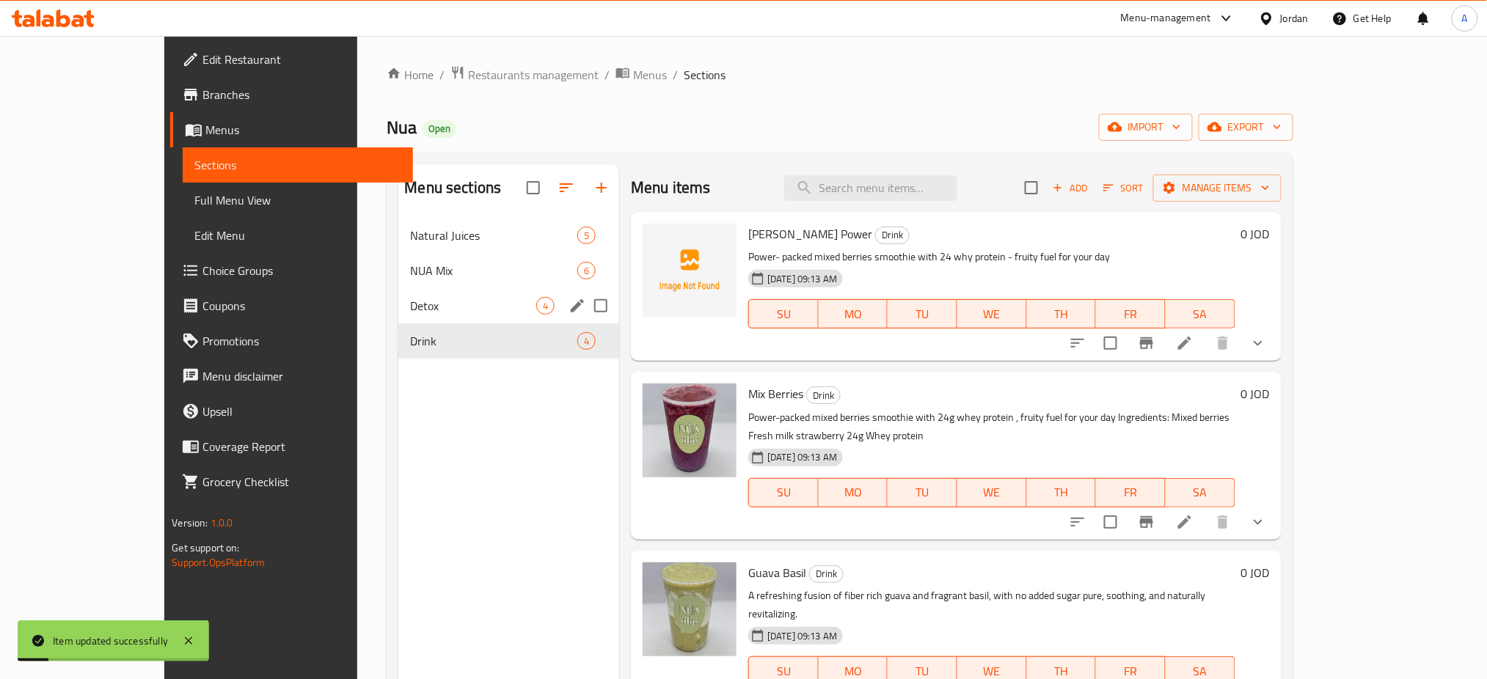
click at [476, 305] on span "Detox" at bounding box center [473, 306] width 126 height 18
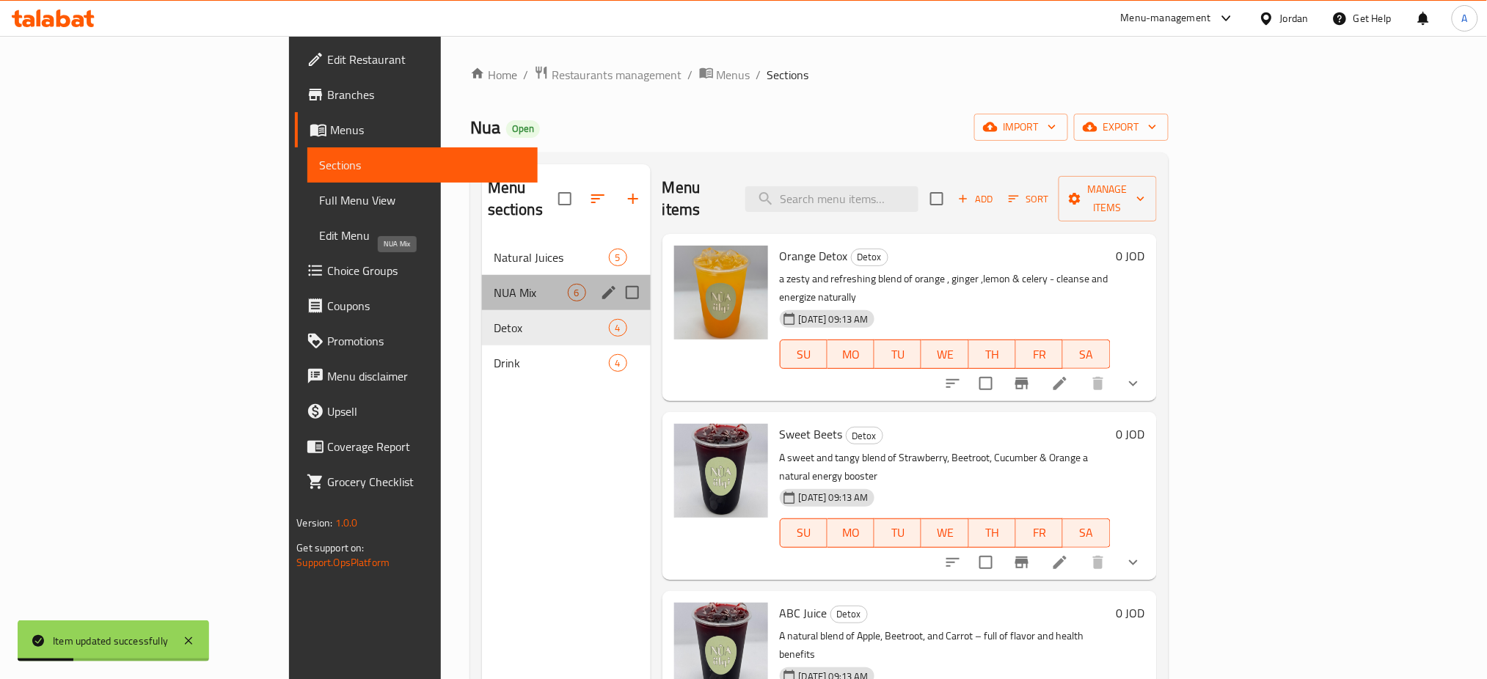
click at [494, 284] on span "NUA Mix" at bounding box center [531, 293] width 74 height 18
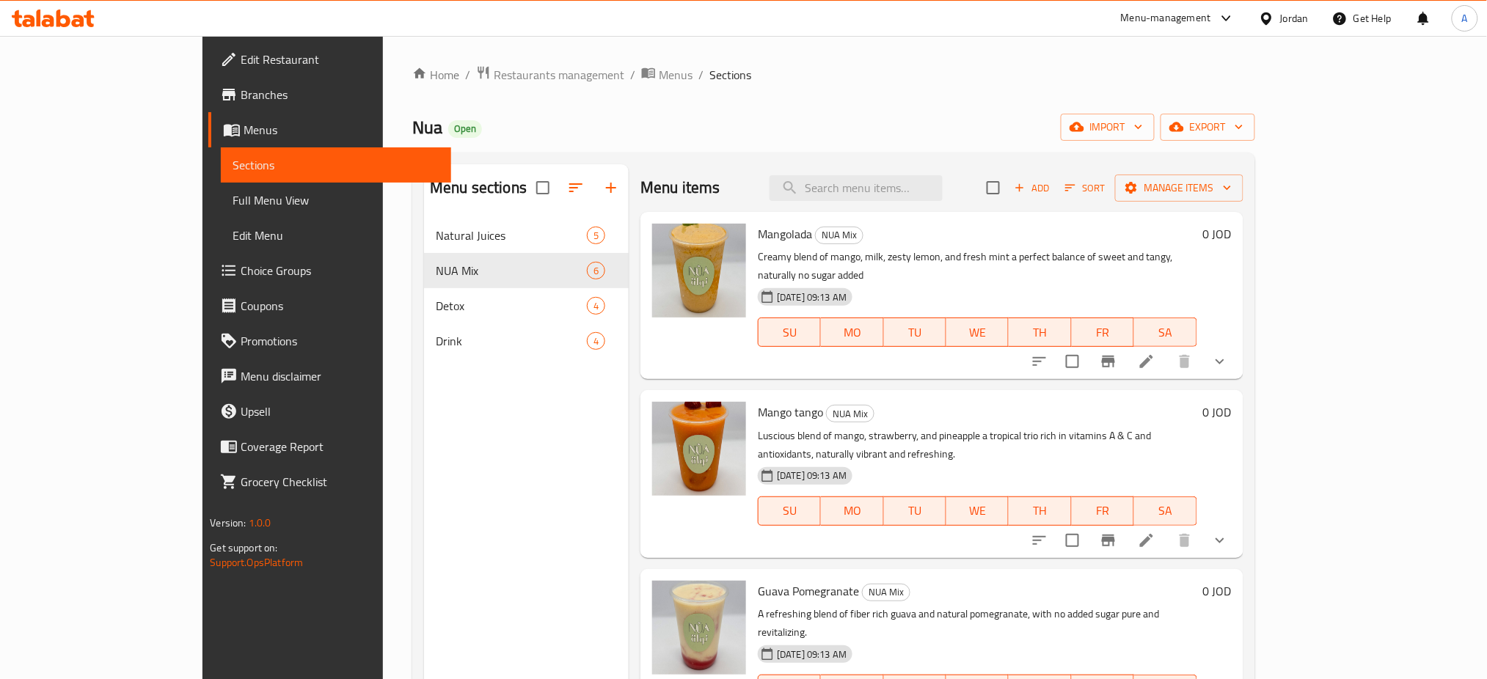
click at [458, 91] on div "Home / Restaurants management / Menus / Sections Nua Open import export Menu se…" at bounding box center [833, 460] width 842 height 790
click at [494, 68] on span "Restaurants management" at bounding box center [559, 75] width 131 height 18
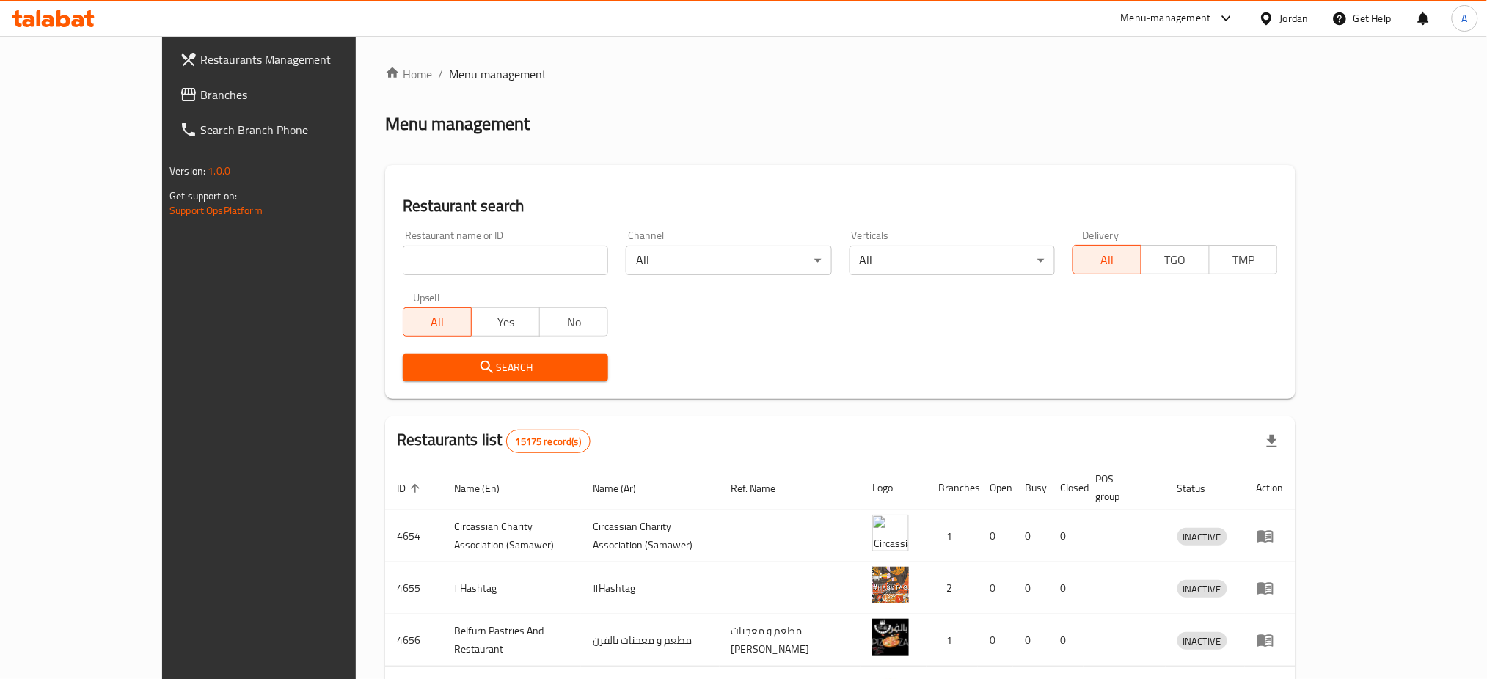
click at [541, 254] on input "search" at bounding box center [505, 260] width 205 height 29
type input "h"
type input "اصول الابداع"
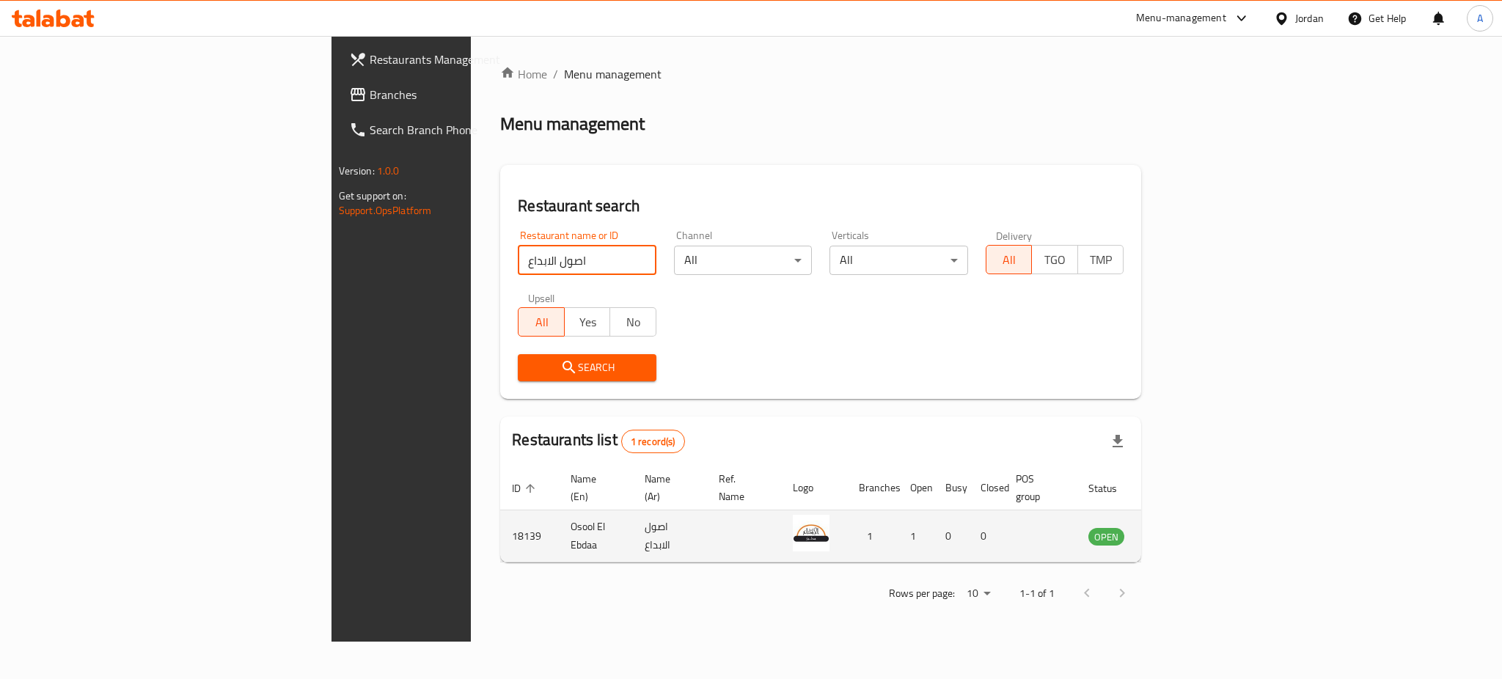
click at [1204, 519] on td "enhanced table" at bounding box center [1179, 537] width 51 height 52
click at [1193, 527] on link "enhanced table" at bounding box center [1179, 536] width 27 height 18
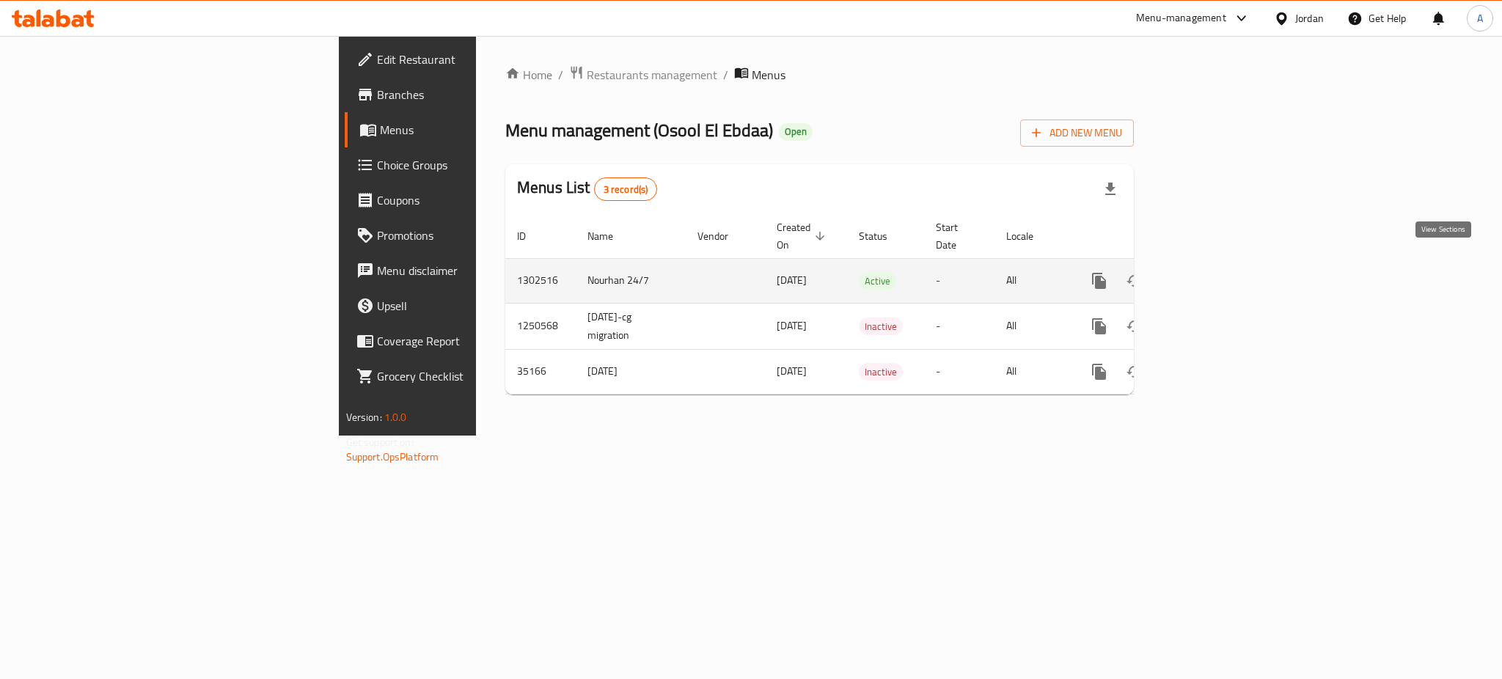
click at [1214, 272] on icon "enhanced table" at bounding box center [1205, 281] width 18 height 18
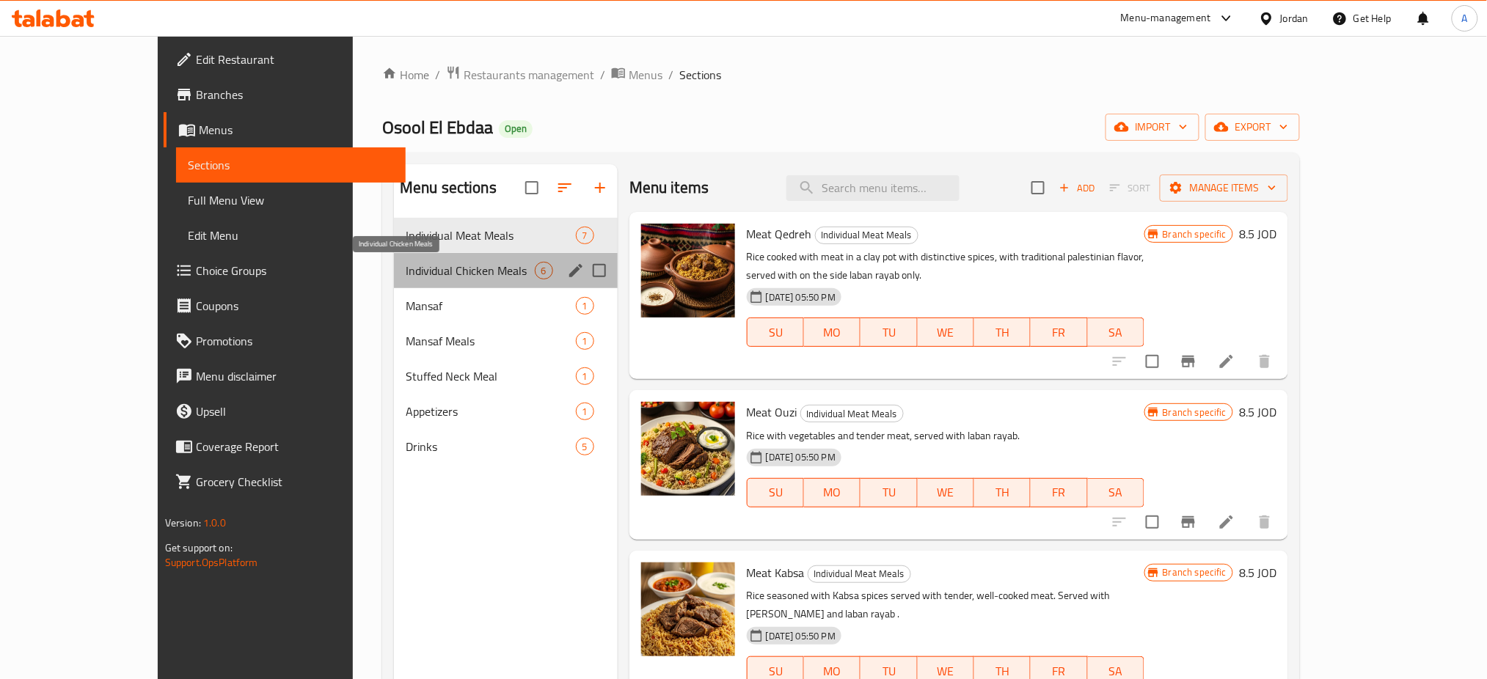
click at [428, 266] on span "Individual Chicken Meals" at bounding box center [470, 271] width 129 height 18
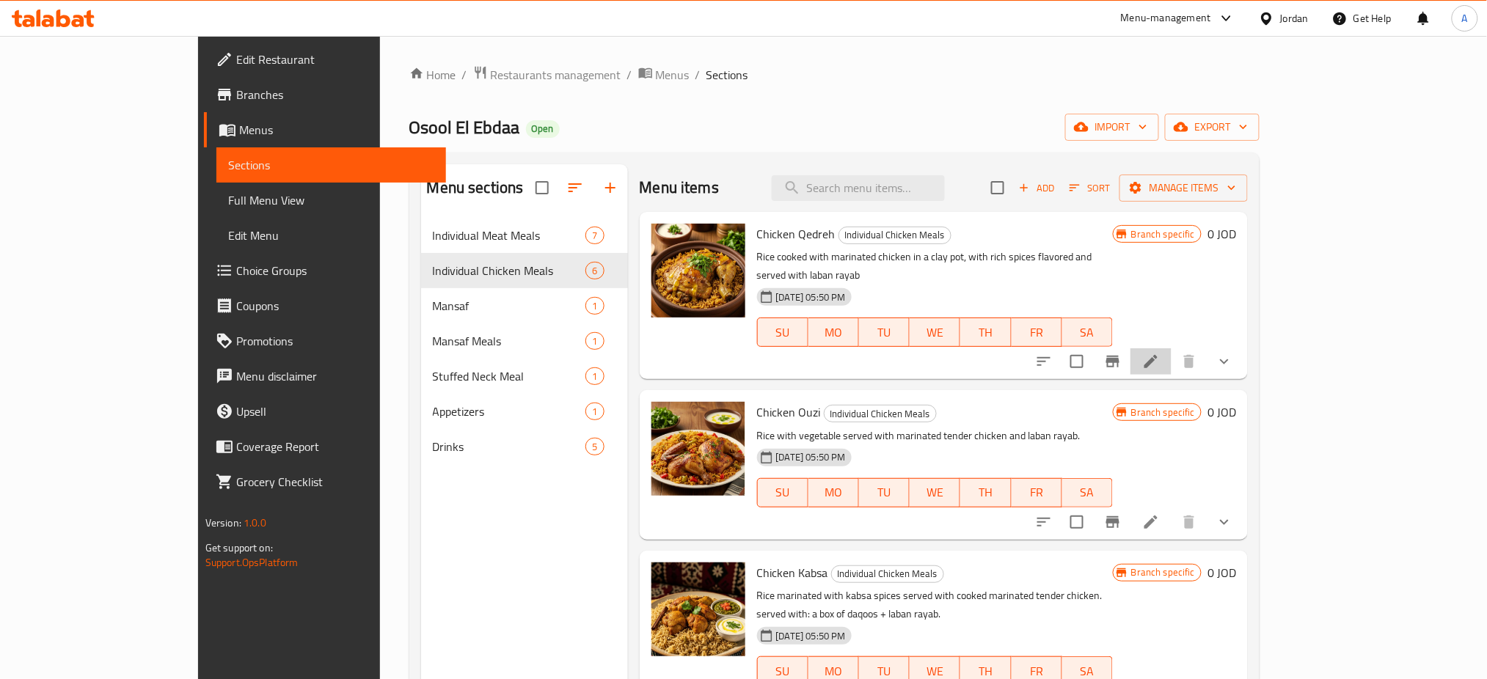
click at [1171, 348] on li at bounding box center [1150, 361] width 41 height 26
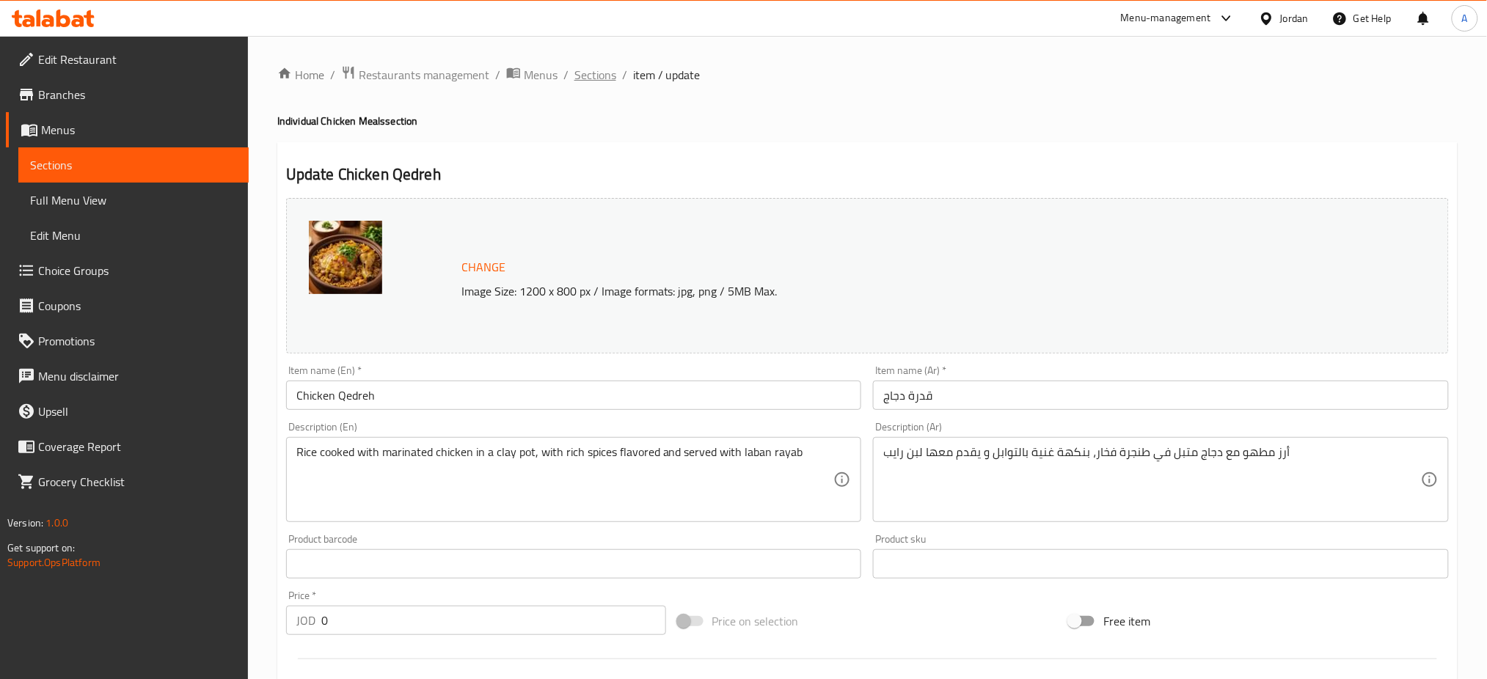
click at [606, 74] on span "Sections" at bounding box center [595, 75] width 42 height 18
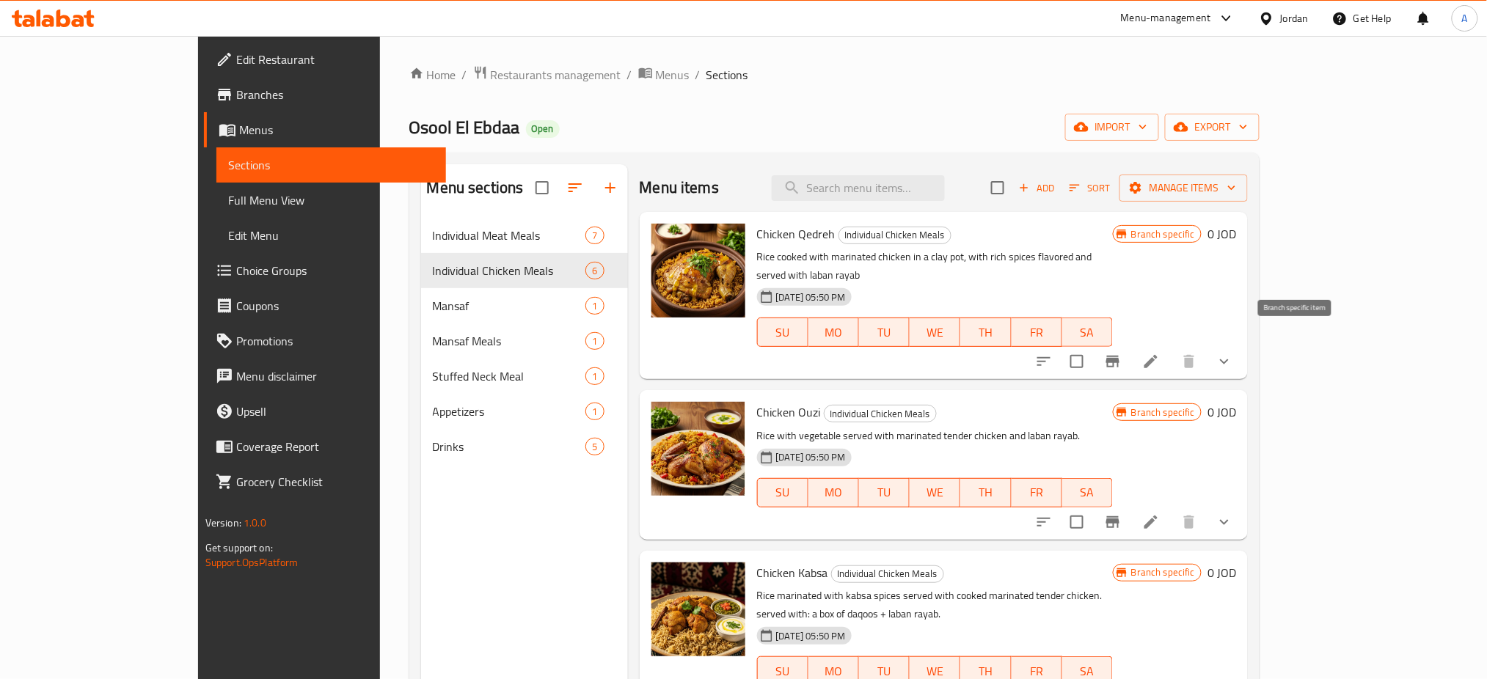
click at [1130, 347] on button "Branch-specific-item" at bounding box center [1112, 361] width 35 height 35
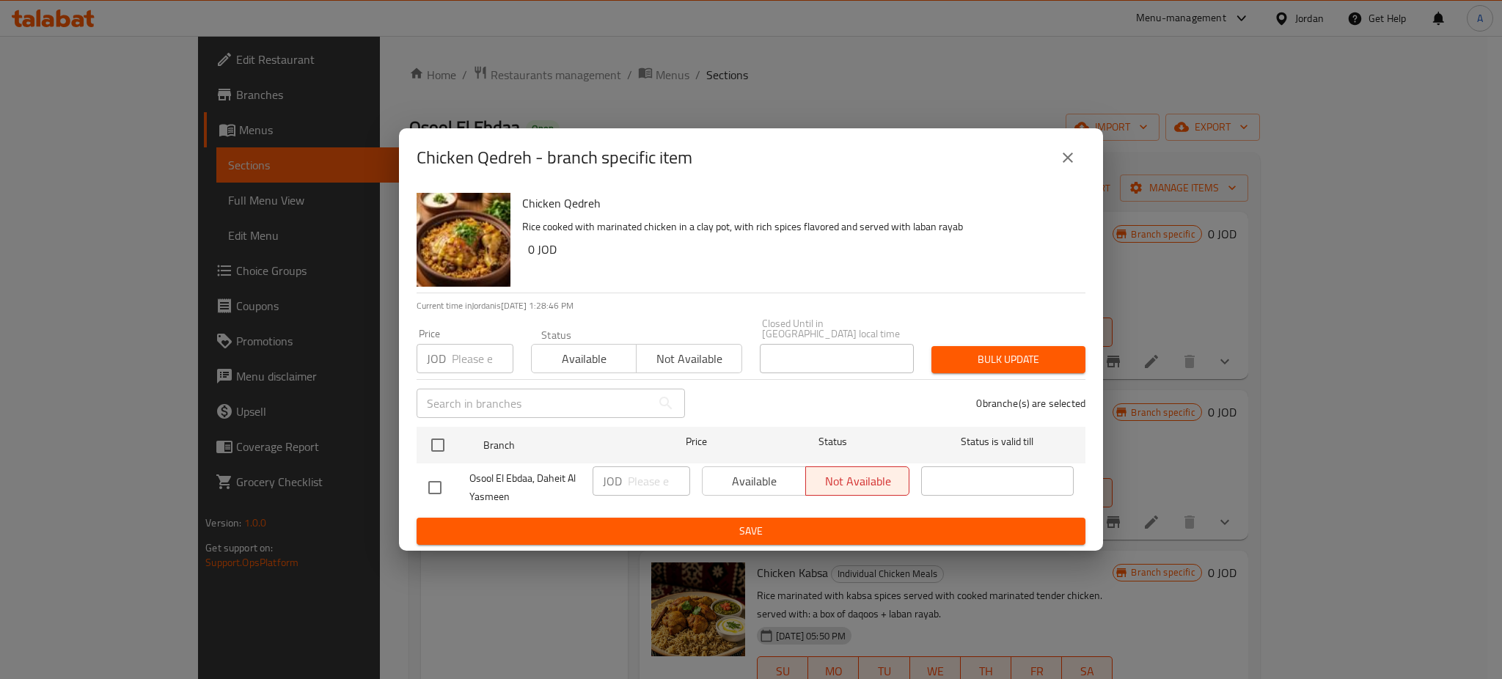
click at [1072, 163] on icon "close" at bounding box center [1068, 158] width 18 height 18
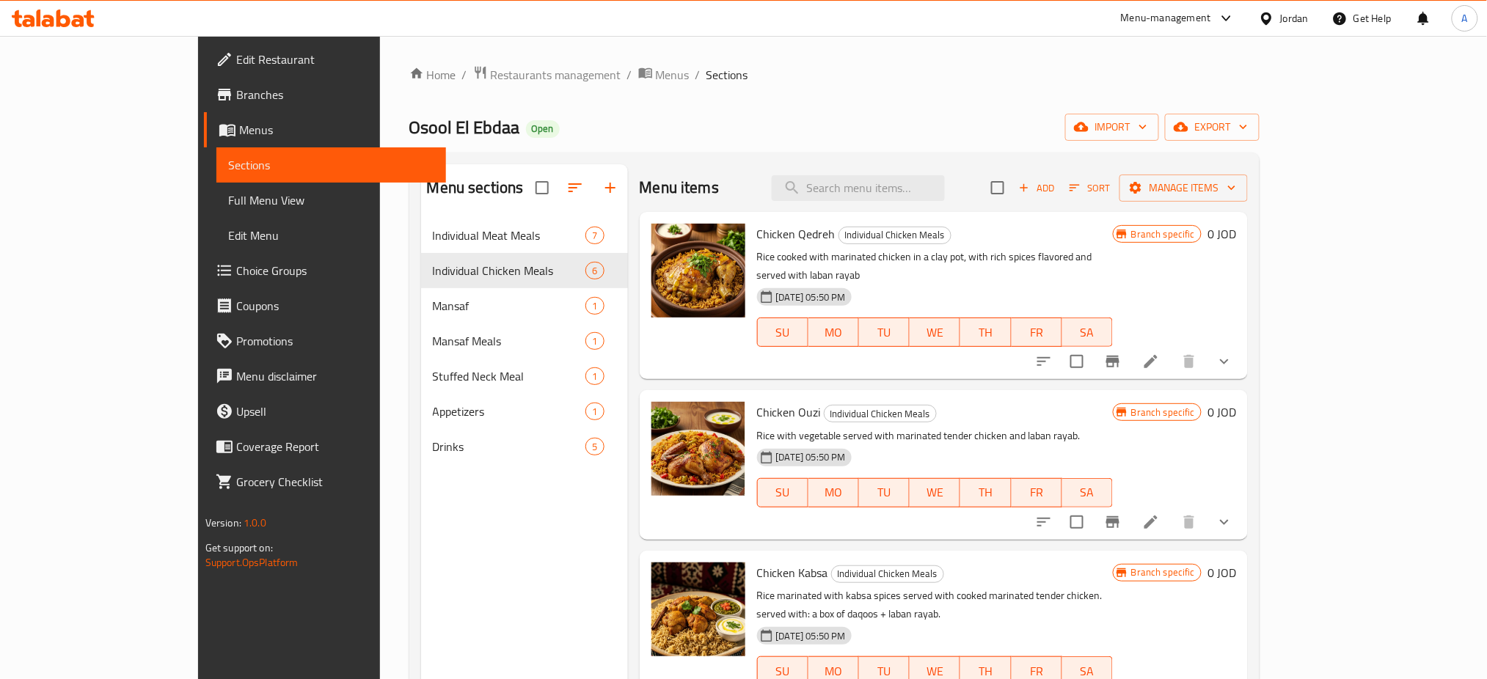
click at [1119, 516] on icon "Branch-specific-item" at bounding box center [1112, 522] width 13 height 12
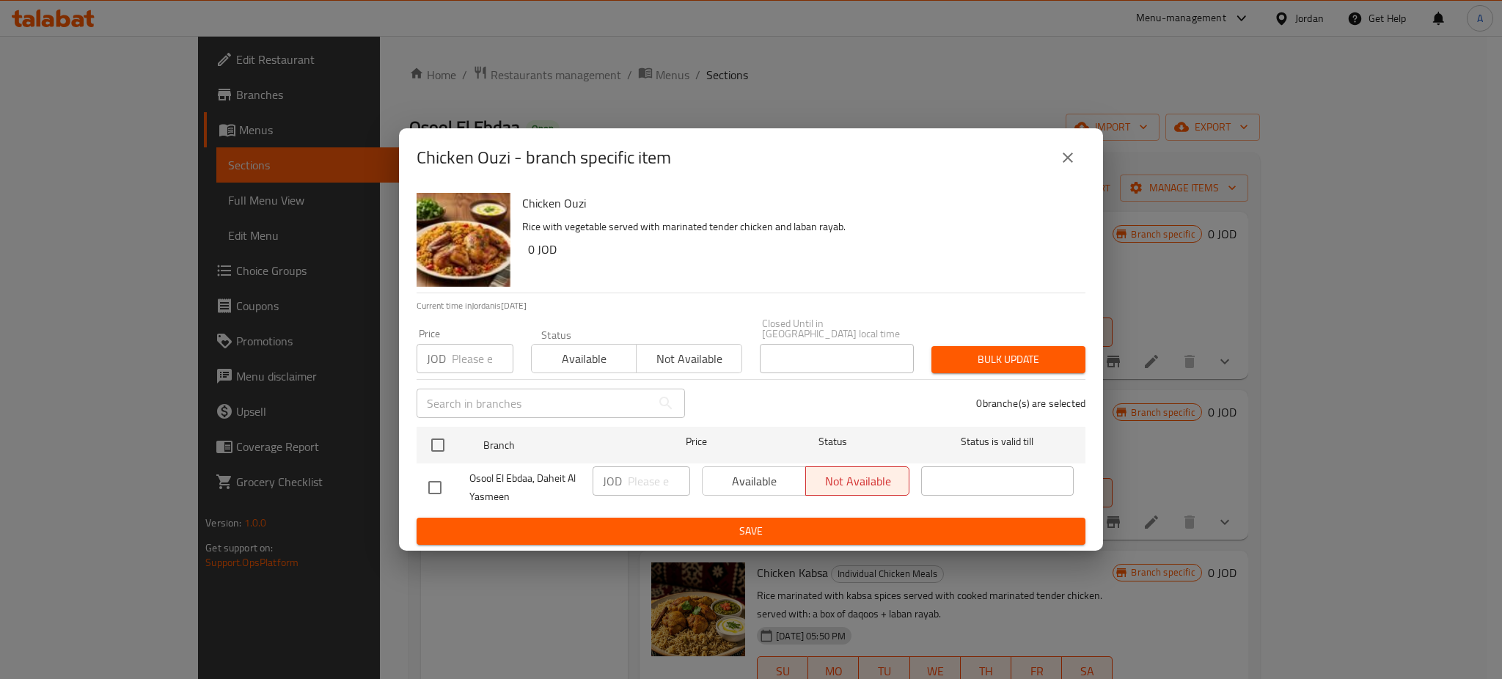
click at [1075, 156] on icon "close" at bounding box center [1068, 158] width 18 height 18
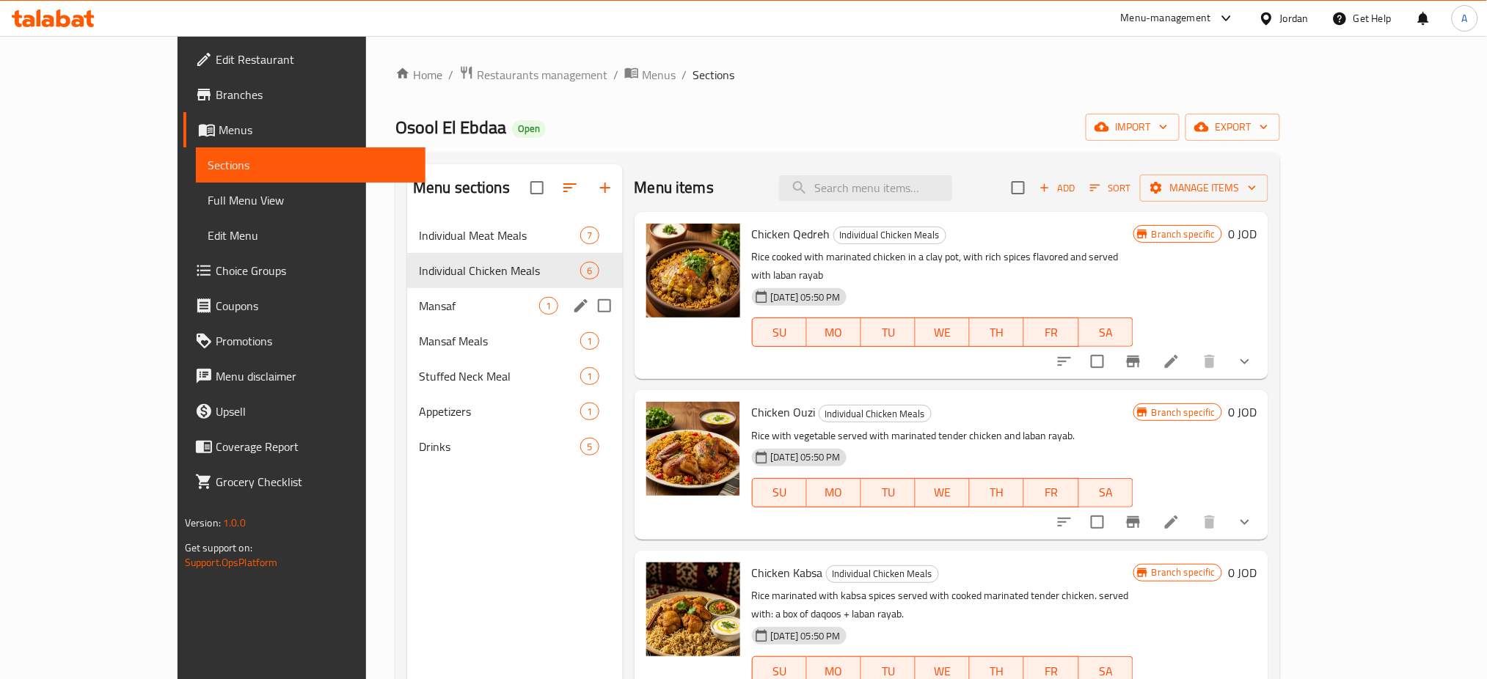
click at [439, 305] on span "Mansaf" at bounding box center [479, 306] width 120 height 18
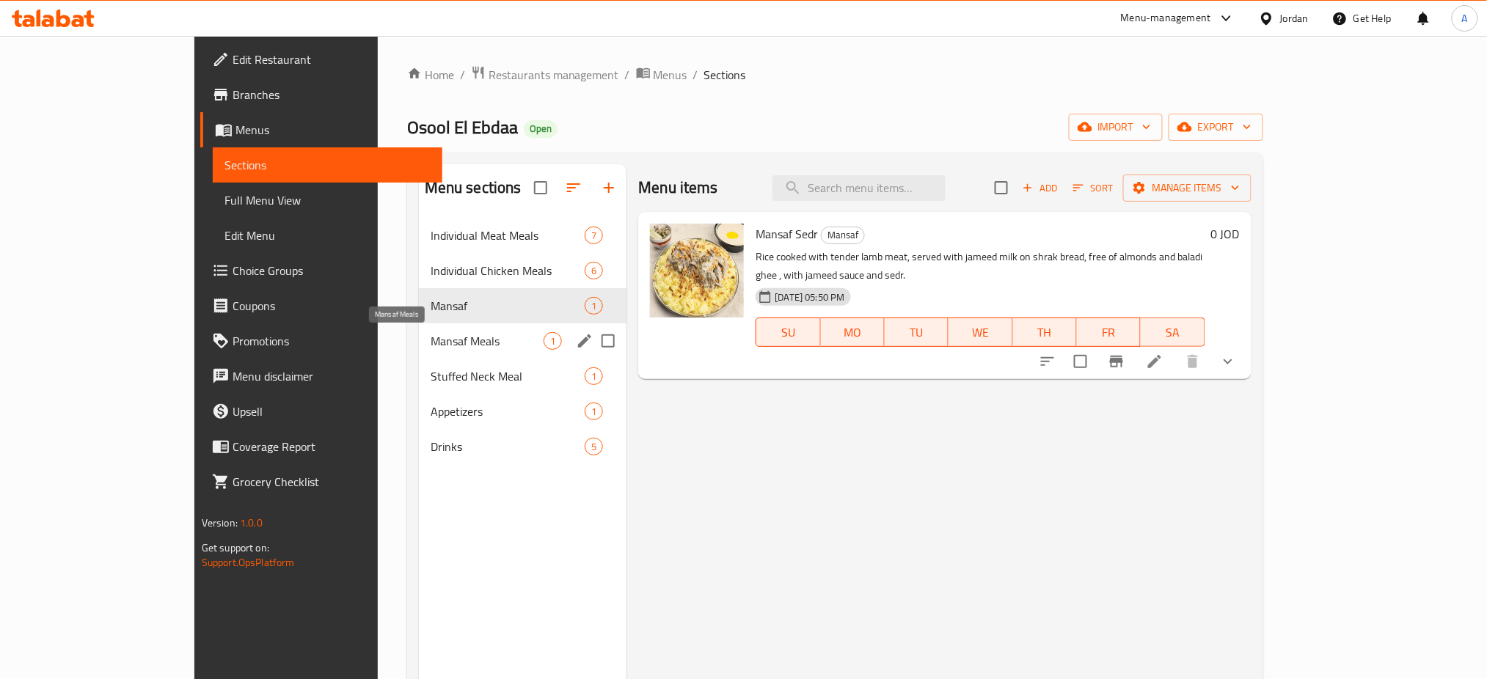
click at [440, 346] on span "Mansaf Meals" at bounding box center [488, 341] width 114 height 18
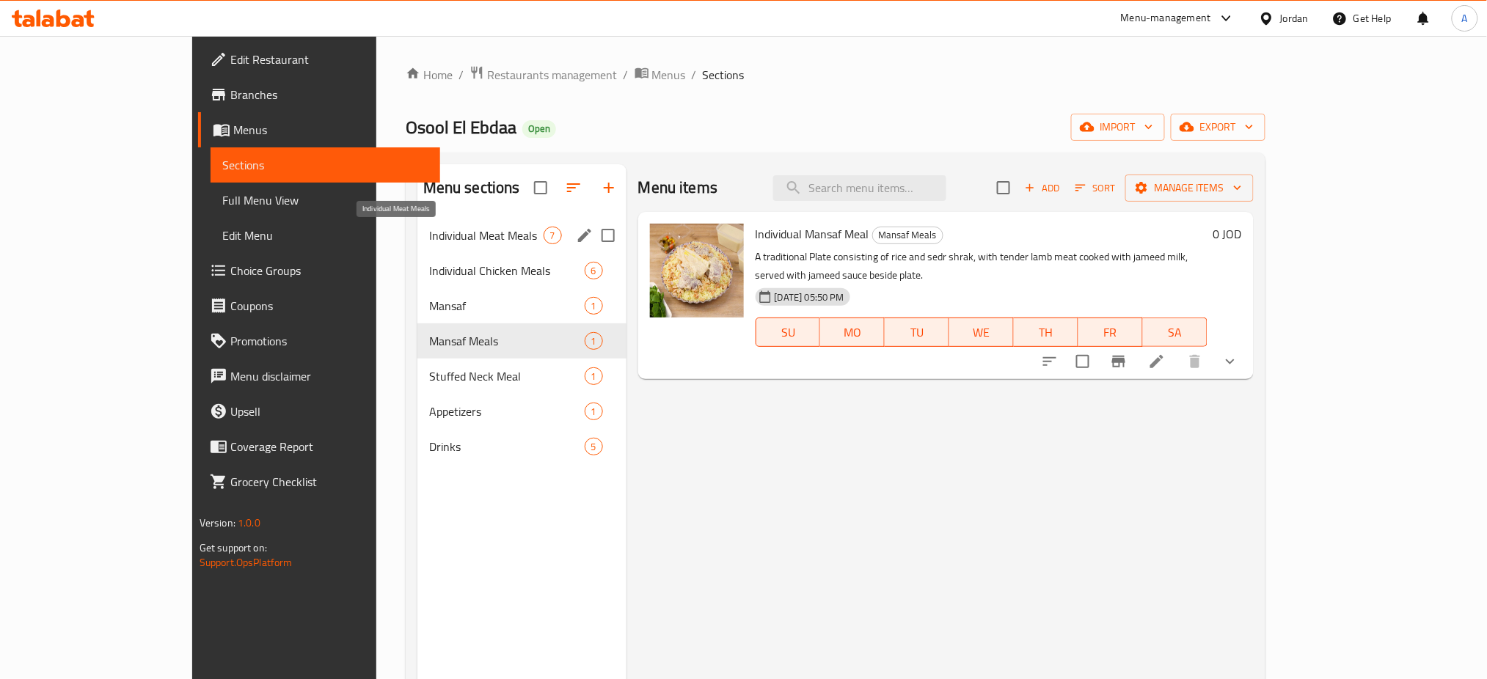
click at [481, 236] on span "Individual Meat Meals" at bounding box center [486, 236] width 114 height 18
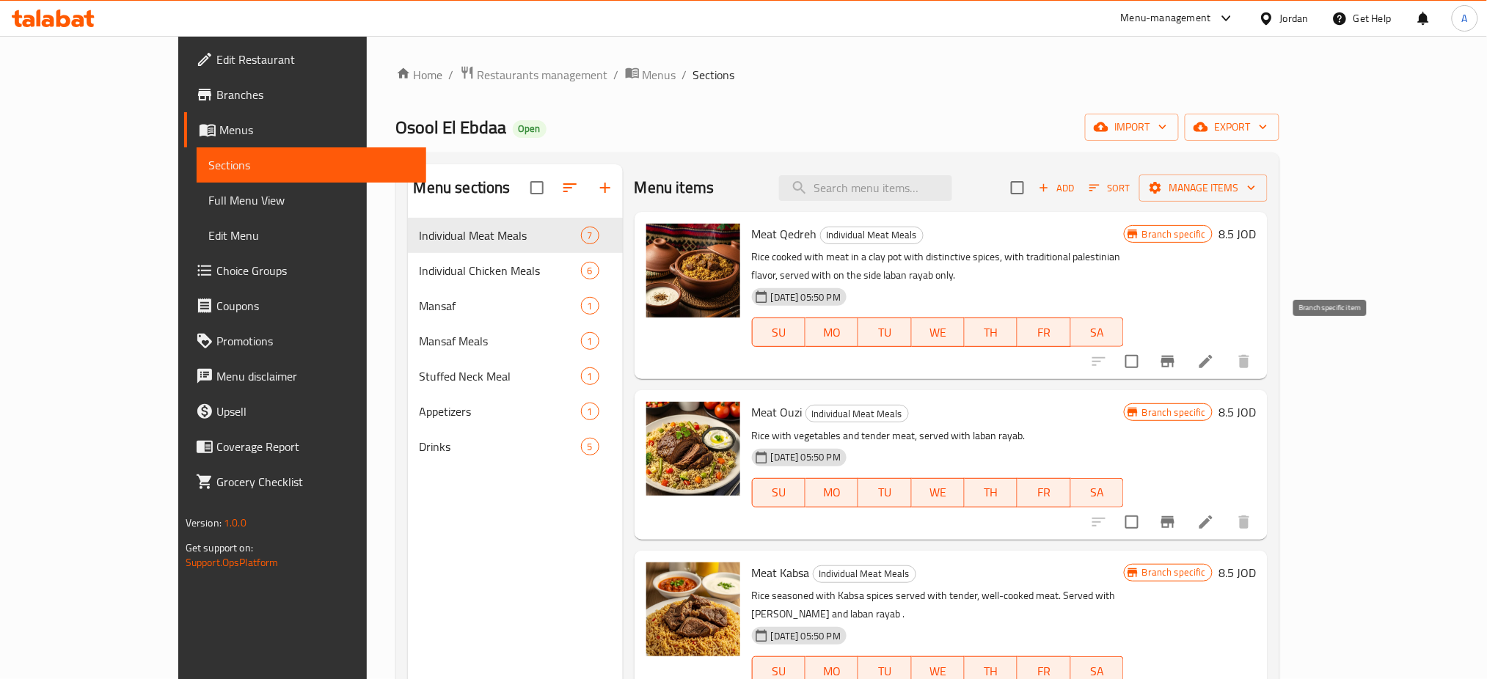
click at [1185, 344] on button "Branch-specific-item" at bounding box center [1167, 361] width 35 height 35
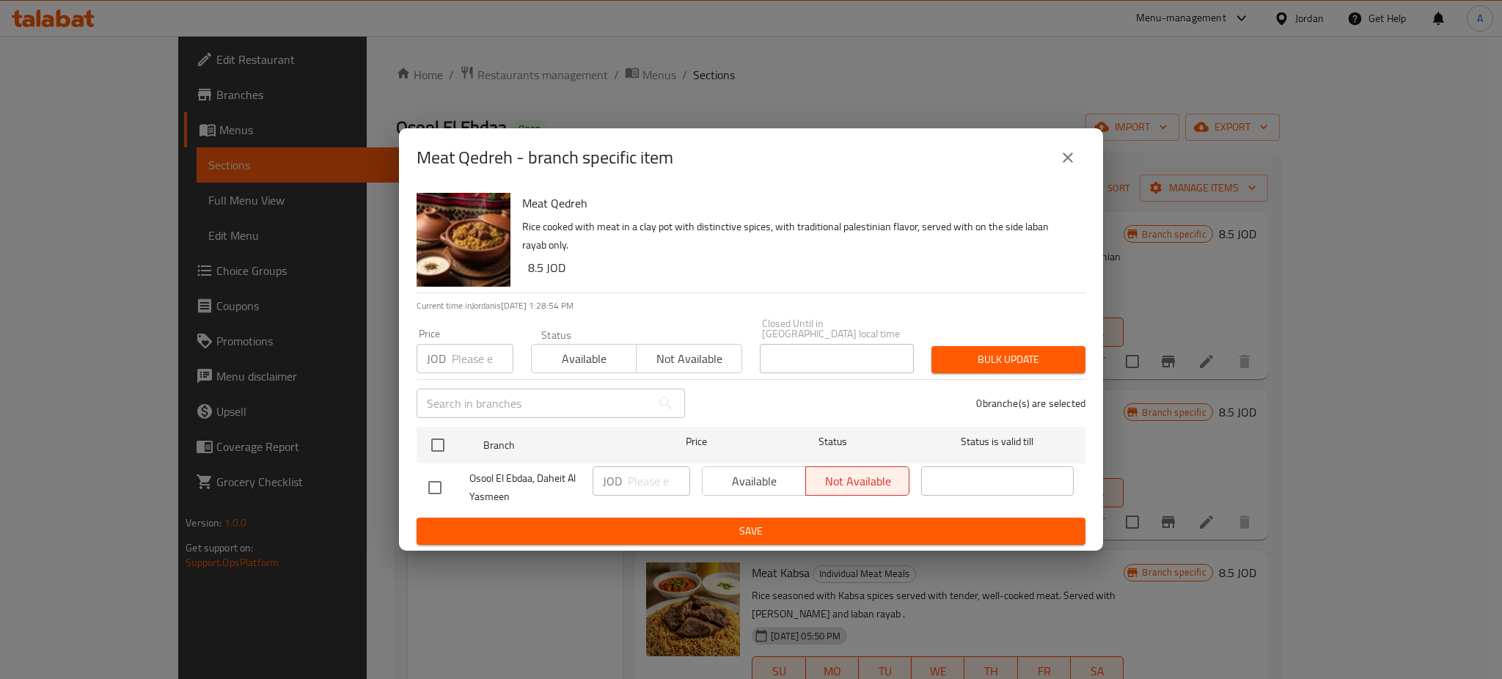
click at [1073, 154] on icon "close" at bounding box center [1068, 158] width 18 height 18
